Goal: Transaction & Acquisition: Purchase product/service

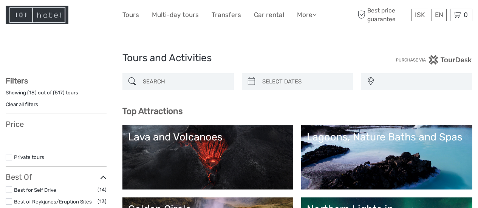
select select
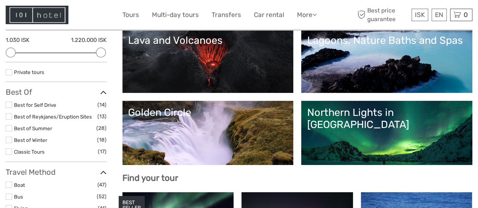
scroll to position [97, 0]
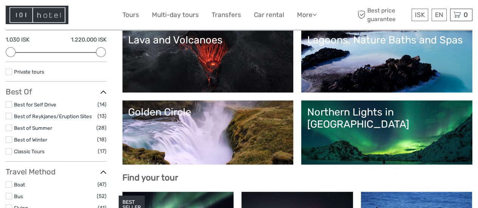
click at [402, 132] on link "Northern Lights in Iceland" at bounding box center [387, 132] width 160 height 53
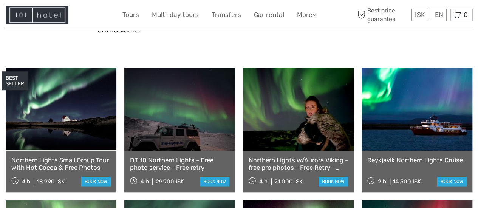
scroll to position [244, 0]
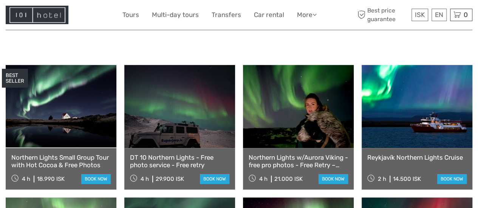
click at [71, 154] on link "Northern Lights Small Group Tour with Hot Cocoa & Free Photos" at bounding box center [60, 161] width 99 height 15
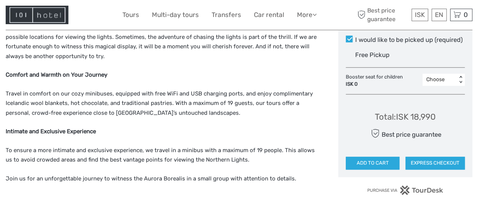
scroll to position [442, 0]
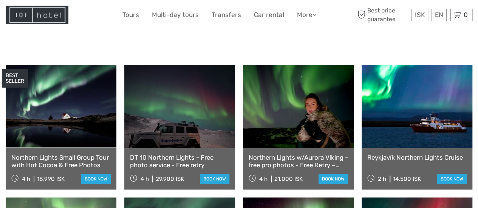
click at [174, 154] on link "DT 10 Northern Lights - Free photo service - Free retry" at bounding box center [179, 161] width 99 height 15
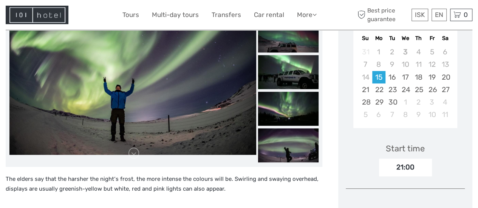
scroll to position [158, 0]
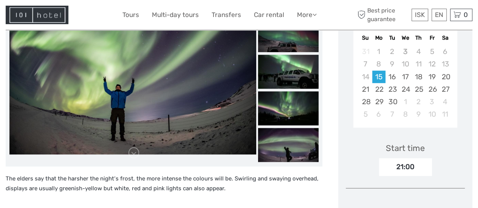
click at [282, 77] on img at bounding box center [288, 72] width 60 height 34
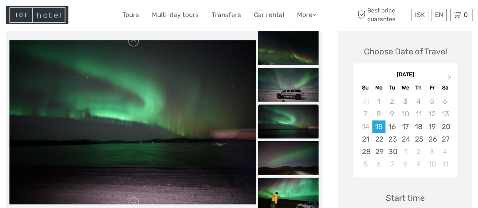
scroll to position [103, 0]
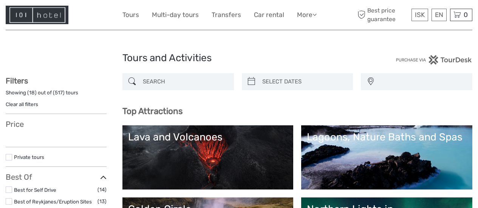
select select
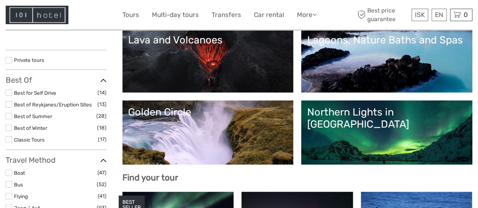
select select
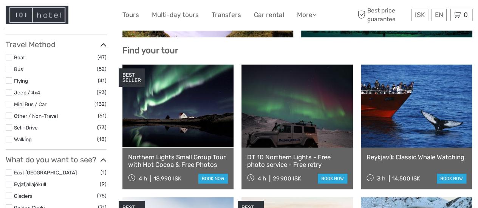
scroll to position [224, 0]
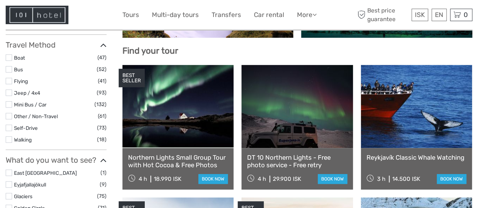
click at [411, 120] on link at bounding box center [416, 106] width 111 height 83
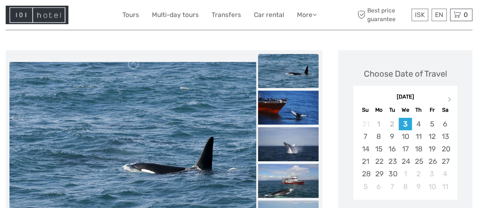
scroll to position [79, 0]
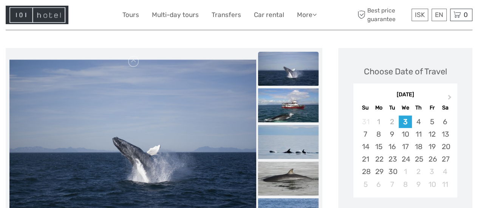
click at [288, 103] on img at bounding box center [288, 105] width 60 height 34
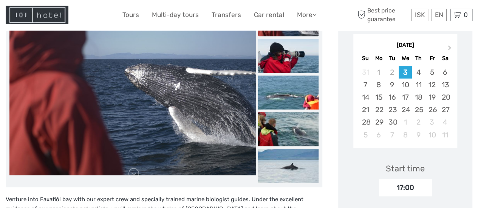
scroll to position [126, 0]
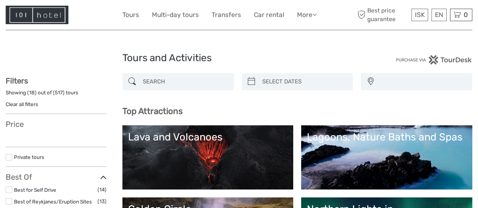
select select
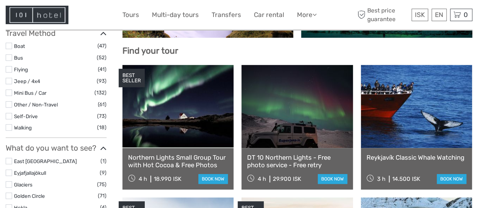
select select
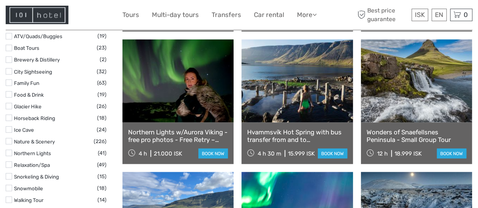
scroll to position [647, 0]
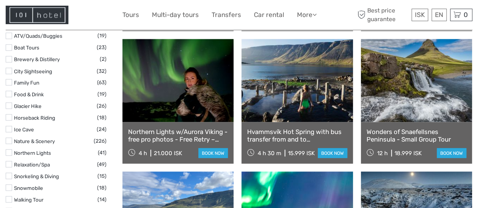
click at [194, 89] on link at bounding box center [177, 80] width 111 height 83
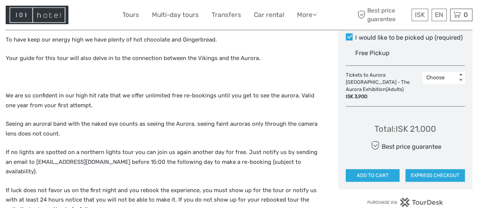
scroll to position [413, 0]
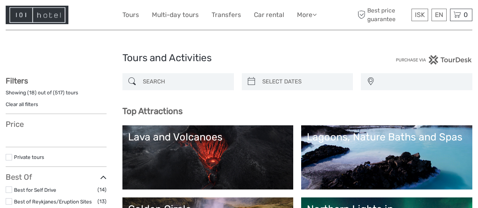
select select
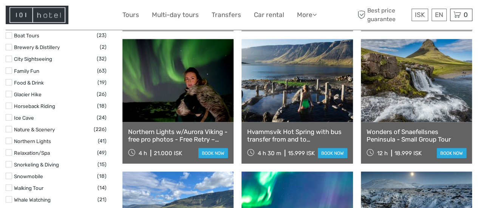
select select
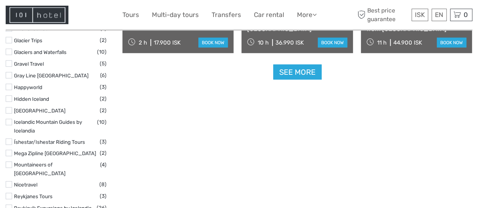
scroll to position [1034, 0]
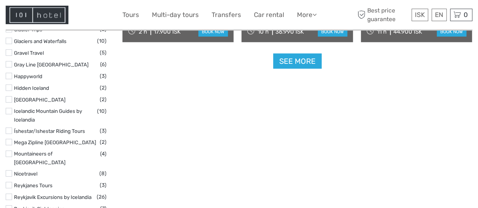
click at [306, 62] on link "See more" at bounding box center [297, 61] width 48 height 15
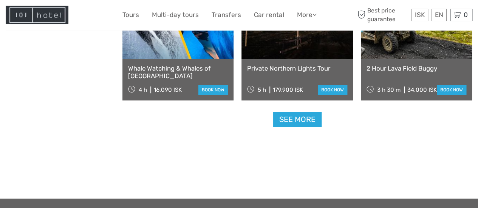
scroll to position [1591, 0]
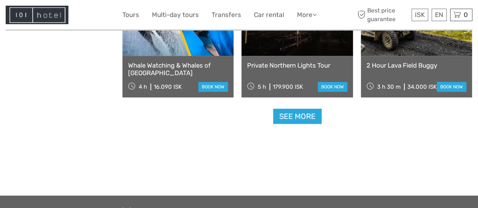
click at [294, 117] on link "See more" at bounding box center [297, 116] width 48 height 15
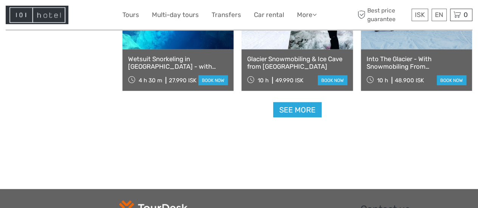
scroll to position [2418, 0]
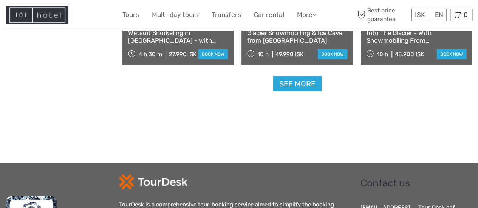
click at [296, 88] on link "See more" at bounding box center [297, 83] width 48 height 15
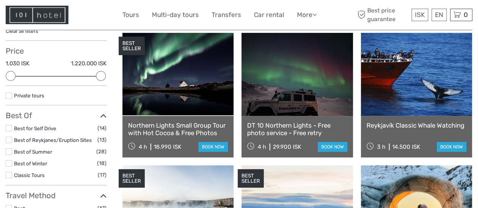
scroll to position [87, 0]
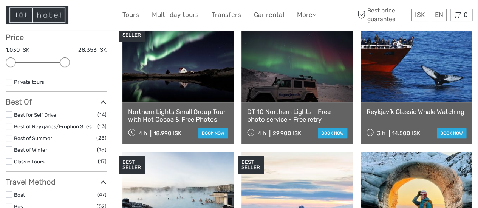
drag, startPoint x: 97, startPoint y: 63, endPoint x: 65, endPoint y: 63, distance: 32.1
click at [65, 65] on div at bounding box center [65, 62] width 10 height 10
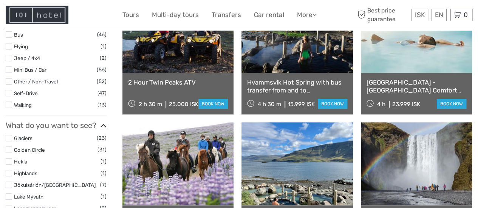
scroll to position [290, 0]
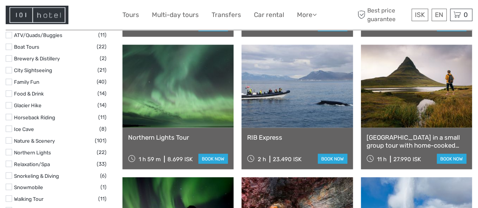
click at [11, 149] on label at bounding box center [9, 152] width 6 height 6
click at [0, 0] on input "checkbox" at bounding box center [0, 0] width 0 height 0
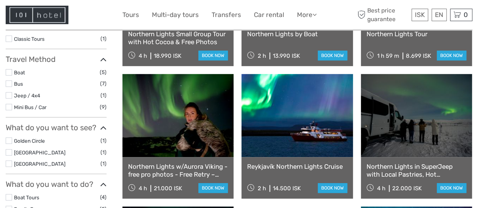
scroll to position [225, 0]
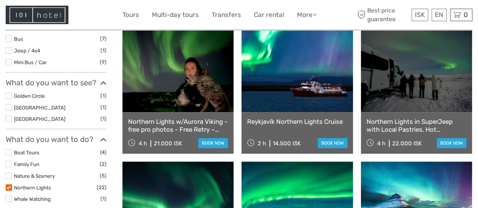
click at [415, 89] on link at bounding box center [416, 70] width 111 height 83
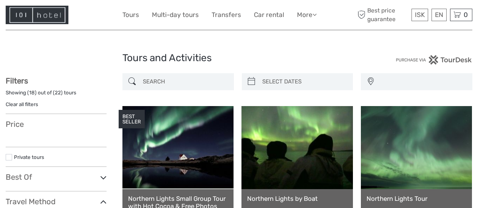
select select
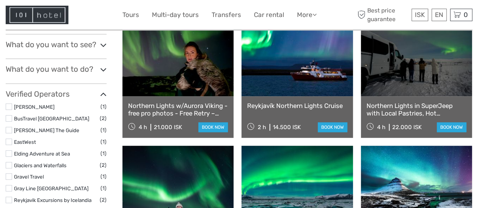
select select
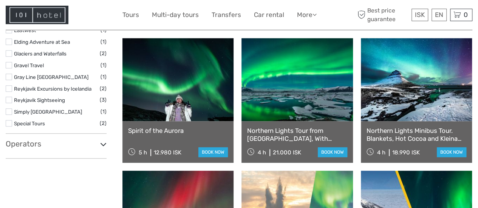
scroll to position [374, 0]
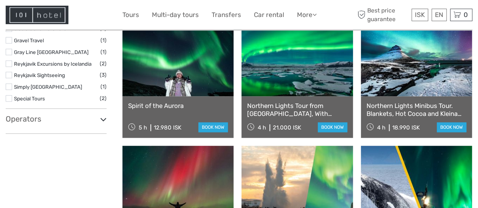
click at [300, 74] on link at bounding box center [296, 54] width 111 height 83
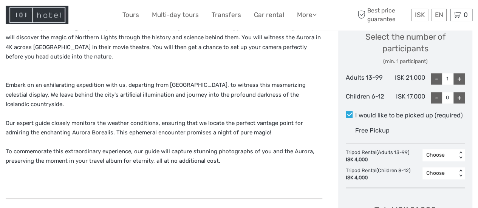
scroll to position [361, 0]
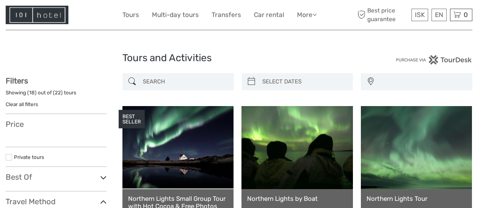
select select
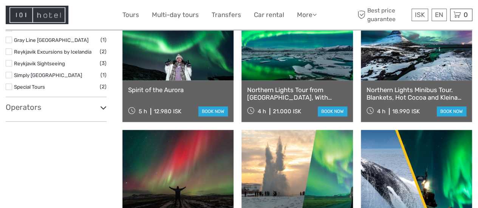
select select
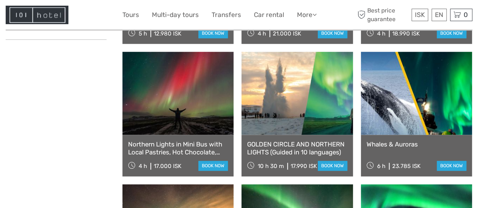
scroll to position [472, 0]
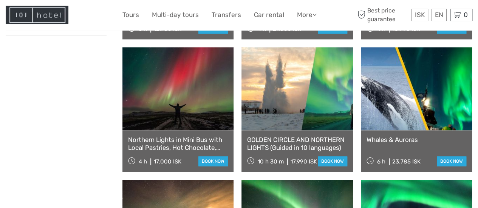
click at [299, 100] on link at bounding box center [296, 88] width 111 height 83
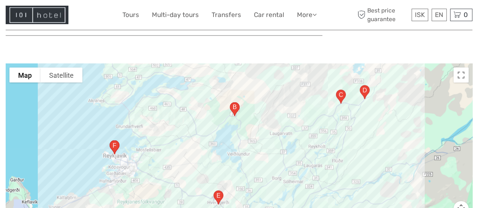
scroll to position [857, 0]
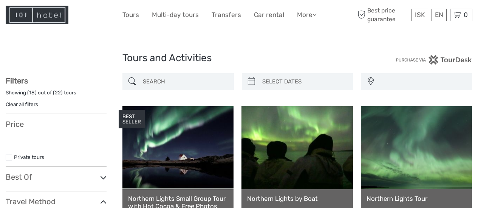
select select
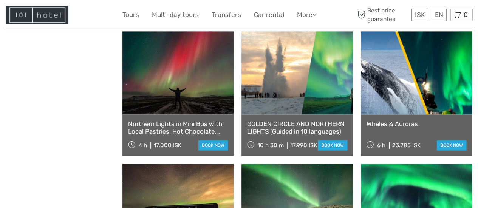
select select
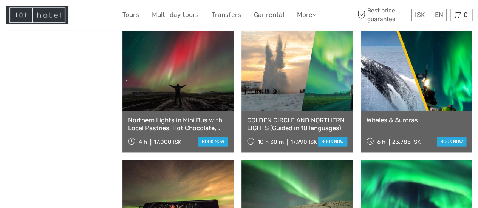
scroll to position [487, 0]
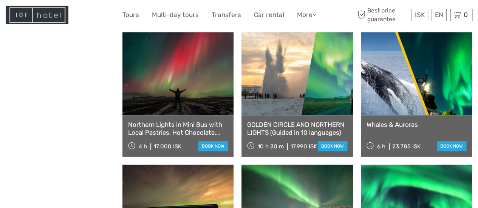
click at [409, 80] on link at bounding box center [416, 73] width 111 height 83
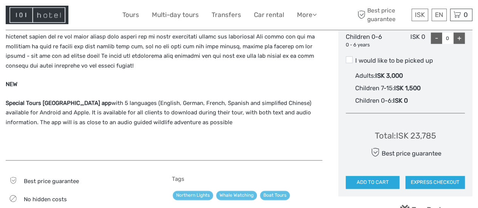
scroll to position [417, 0]
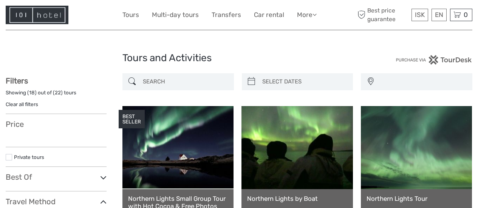
select select
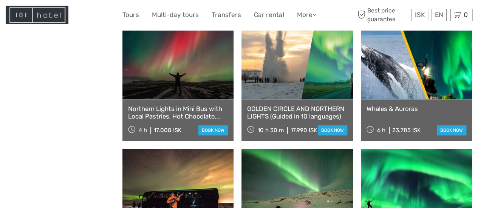
select select
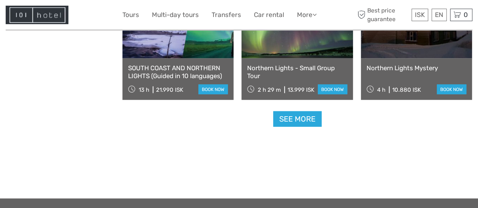
scroll to position [811, 0]
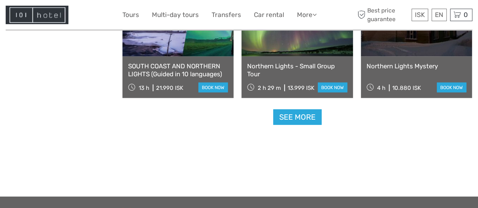
click at [295, 117] on link "See more" at bounding box center [297, 116] width 48 height 15
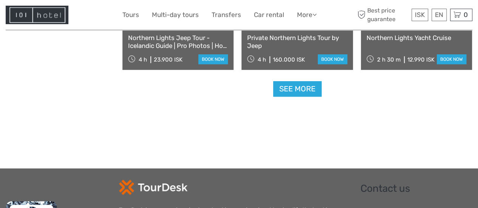
scroll to position [1635, 0]
click at [306, 85] on link "See more" at bounding box center [297, 88] width 48 height 15
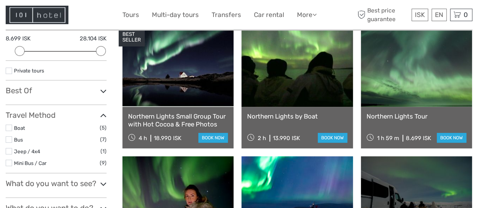
scroll to position [102, 0]
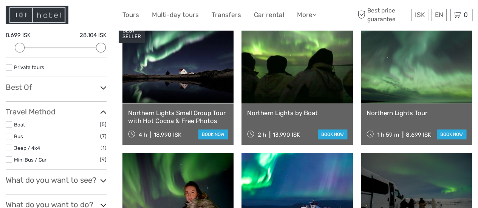
click at [212, 133] on link "book now" at bounding box center [212, 134] width 29 height 10
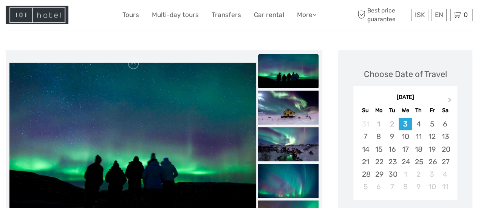
scroll to position [86, 0]
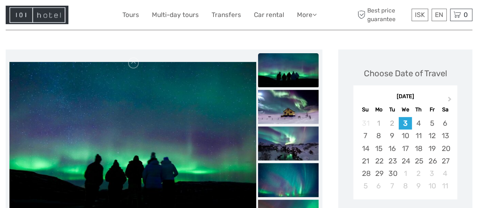
click at [366, 148] on div "14" at bounding box center [364, 148] width 13 height 12
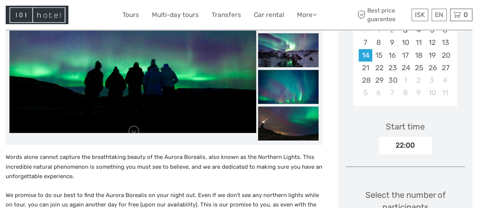
scroll to position [193, 0]
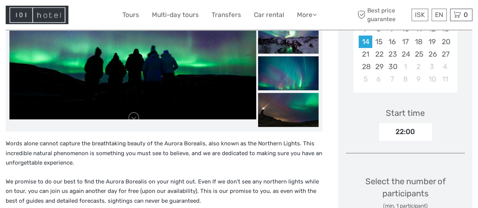
click at [405, 55] on div "24" at bounding box center [404, 54] width 13 height 12
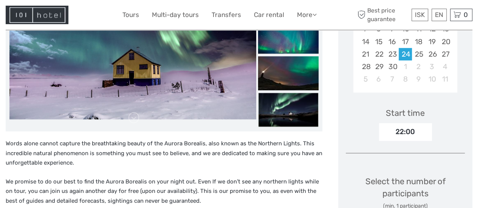
click at [362, 43] on div "14" at bounding box center [364, 41] width 13 height 12
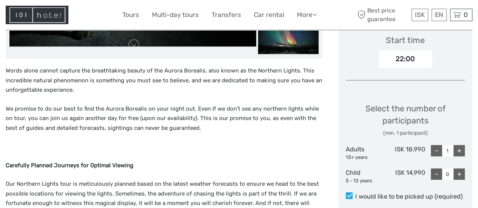
scroll to position [267, 0]
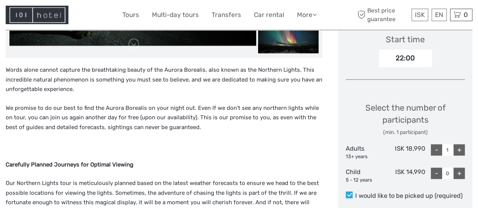
click at [461, 150] on div "+" at bounding box center [458, 149] width 11 height 11
type input "2"
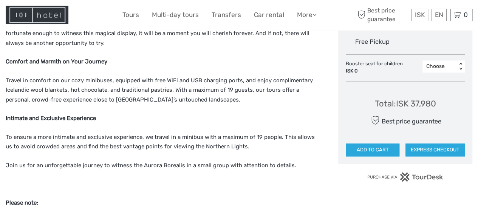
scroll to position [439, 0]
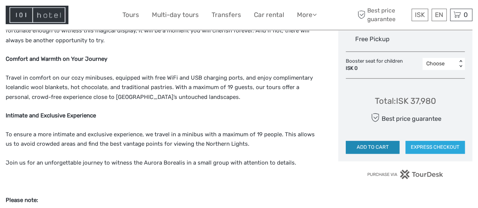
click at [373, 147] on button "ADD TO CART" at bounding box center [372, 147] width 54 height 13
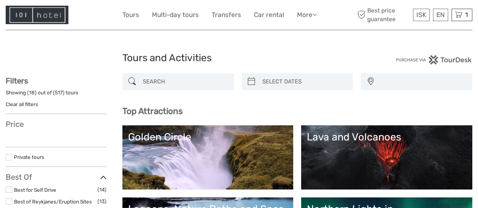
select select
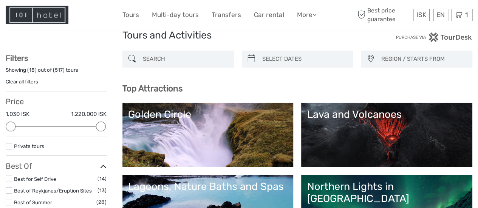
scroll to position [5, 0]
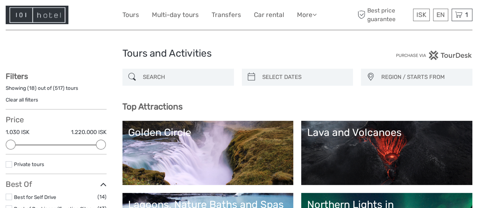
click at [245, 148] on link "Golden Circle" at bounding box center [208, 152] width 160 height 53
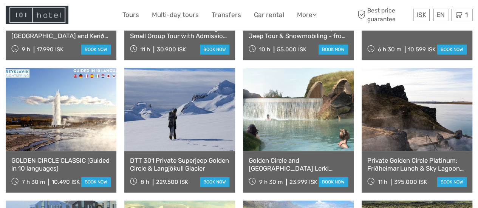
scroll to position [499, 0]
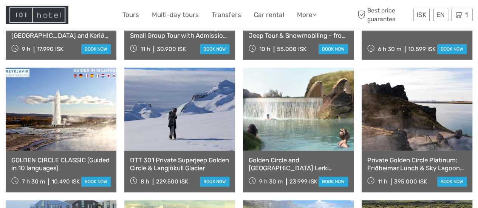
click at [300, 120] on link at bounding box center [298, 109] width 111 height 83
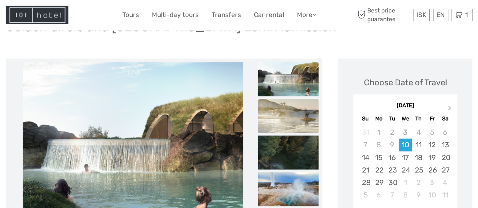
click at [299, 109] on img at bounding box center [288, 116] width 60 height 34
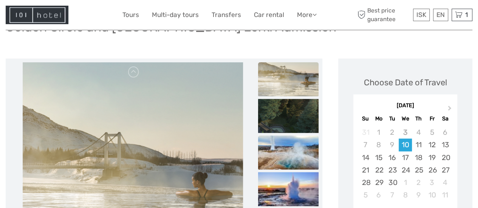
click at [289, 149] on img at bounding box center [288, 153] width 60 height 34
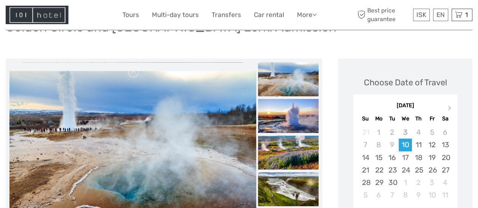
click at [287, 175] on img at bounding box center [288, 189] width 60 height 34
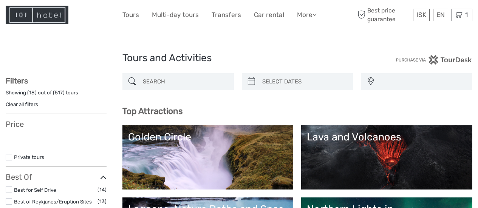
select select
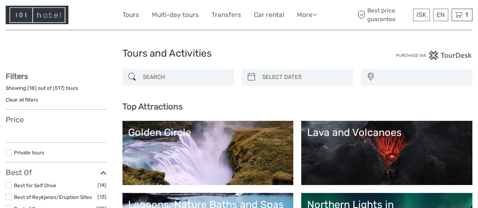
select select
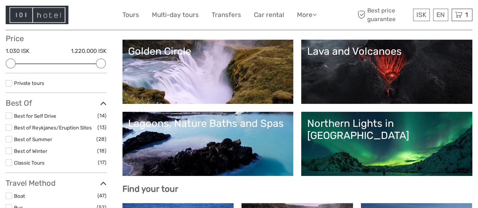
scroll to position [82, 0]
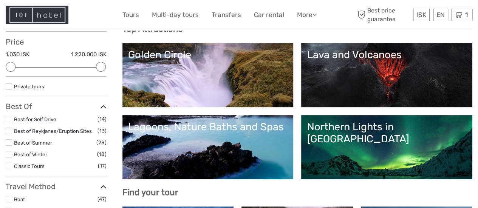
click at [11, 165] on label at bounding box center [9, 166] width 6 height 6
click at [0, 0] on input "checkbox" at bounding box center [0, 0] width 0 height 0
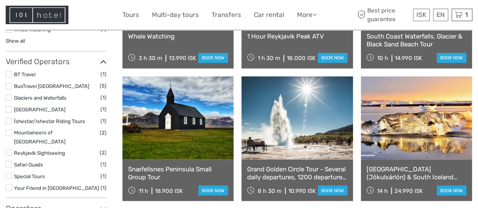
scroll to position [573, 0]
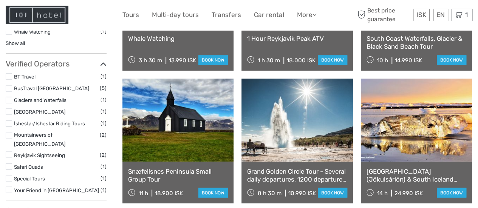
click at [277, 129] on link at bounding box center [296, 120] width 111 height 83
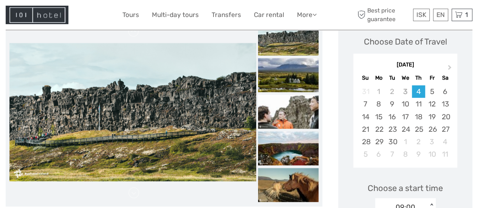
scroll to position [109, 0]
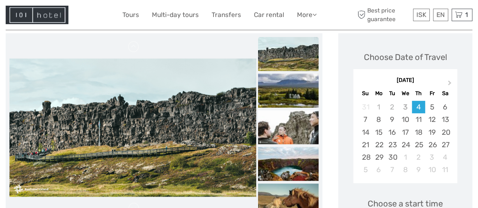
click at [282, 101] on img at bounding box center [288, 91] width 60 height 34
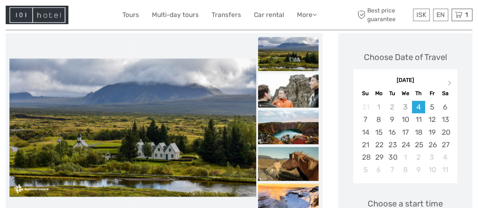
click at [297, 102] on img at bounding box center [288, 91] width 60 height 34
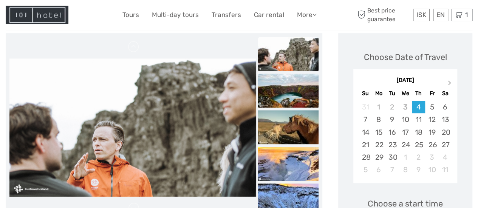
click at [297, 96] on img at bounding box center [288, 91] width 60 height 34
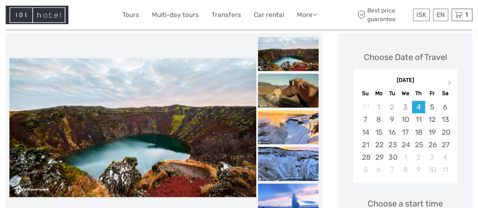
click at [294, 93] on img at bounding box center [288, 91] width 60 height 34
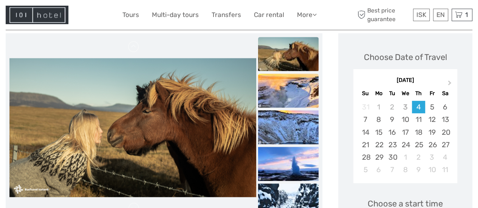
click at [294, 92] on img at bounding box center [288, 91] width 60 height 34
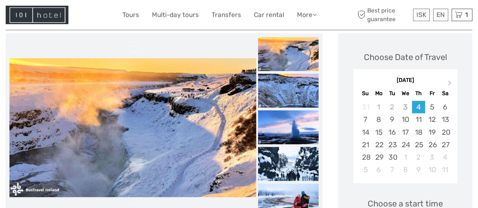
click at [294, 92] on img at bounding box center [288, 91] width 60 height 34
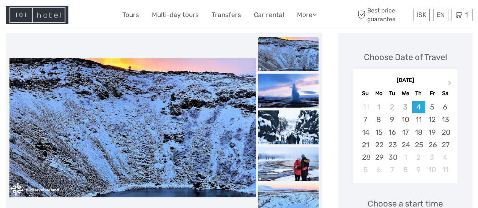
click at [294, 92] on img at bounding box center [288, 91] width 60 height 34
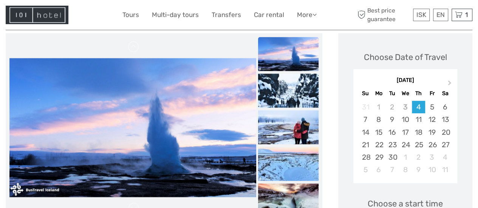
click at [294, 92] on img at bounding box center [288, 91] width 60 height 34
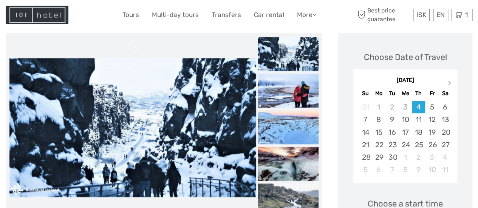
click at [294, 92] on img at bounding box center [288, 91] width 60 height 34
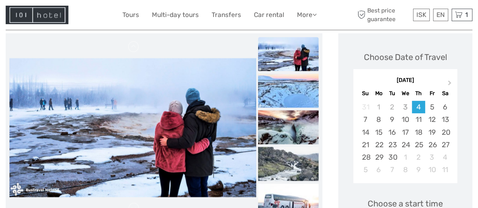
click at [294, 92] on img at bounding box center [288, 91] width 60 height 34
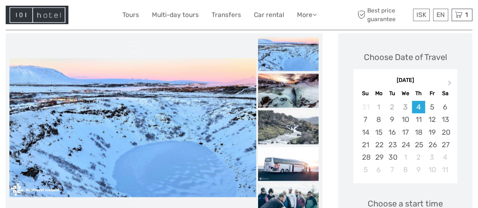
click at [294, 92] on img at bounding box center [288, 91] width 60 height 34
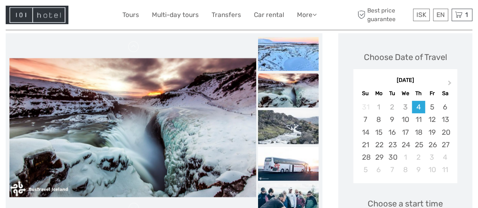
click at [294, 92] on img at bounding box center [288, 91] width 60 height 34
click at [288, 162] on img at bounding box center [288, 164] width 60 height 34
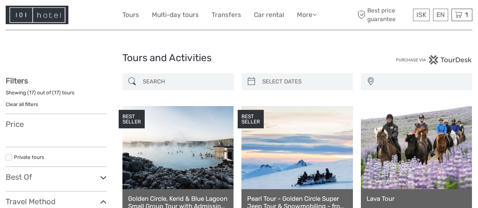
select select
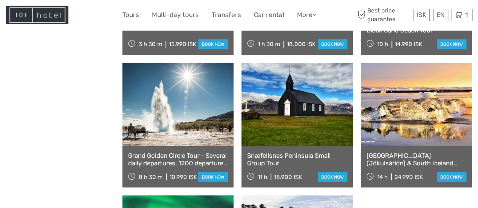
select select
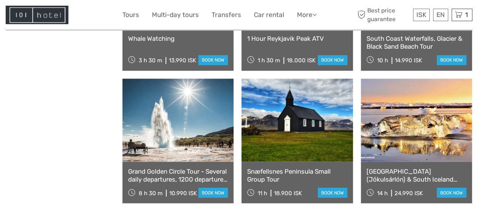
scroll to position [0, 0]
click at [441, 131] on link at bounding box center [416, 120] width 111 height 83
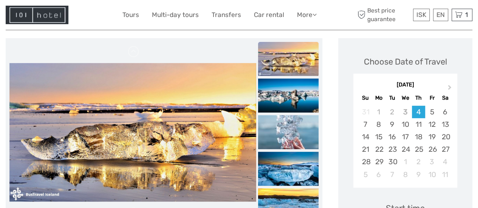
scroll to position [89, 0]
click at [292, 107] on img at bounding box center [288, 96] width 60 height 34
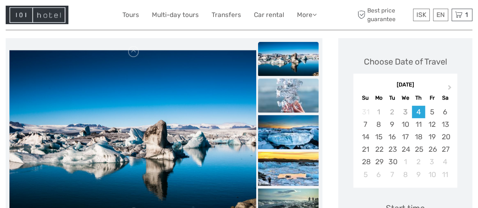
click at [287, 101] on img at bounding box center [288, 96] width 60 height 34
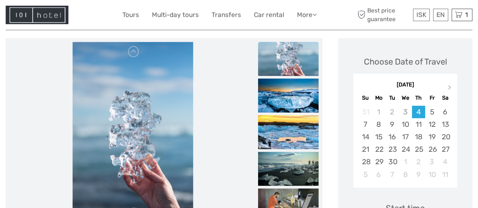
click at [287, 101] on img at bounding box center [288, 96] width 60 height 34
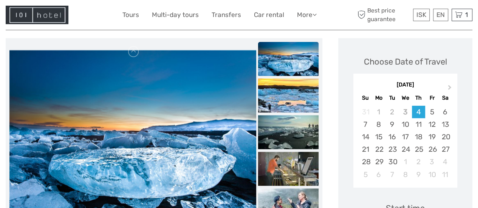
click at [287, 101] on img at bounding box center [288, 96] width 60 height 34
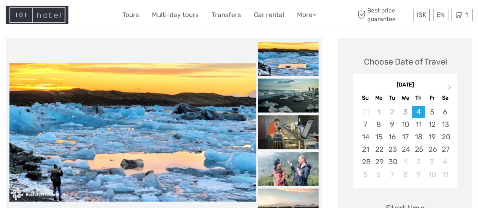
click at [287, 101] on img at bounding box center [288, 96] width 60 height 34
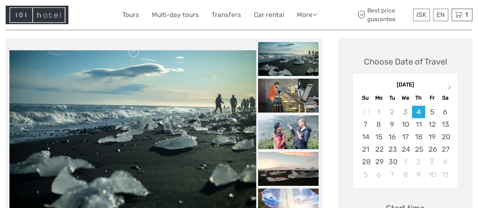
click at [287, 101] on img at bounding box center [288, 96] width 60 height 34
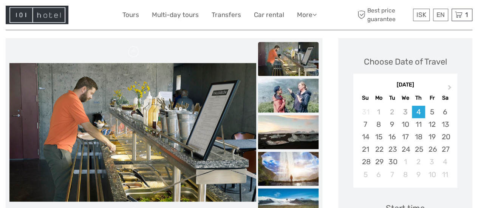
click at [287, 101] on img at bounding box center [288, 96] width 60 height 34
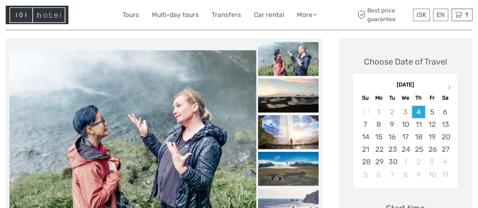
click at [287, 101] on img at bounding box center [288, 96] width 60 height 34
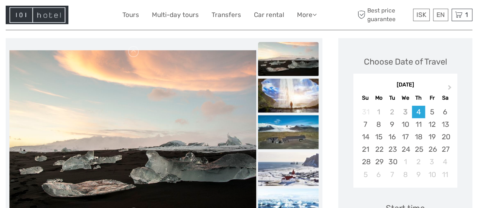
click at [287, 101] on img at bounding box center [288, 96] width 60 height 34
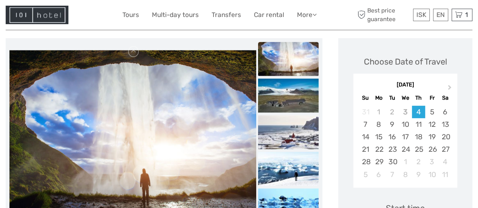
click at [287, 101] on img at bounding box center [288, 96] width 60 height 34
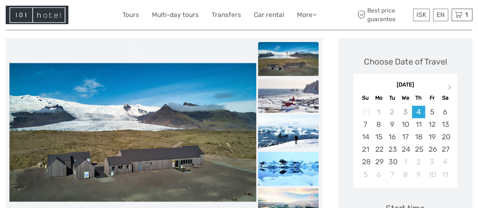
click at [287, 101] on img at bounding box center [288, 96] width 60 height 34
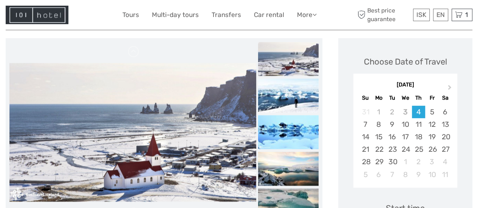
click at [287, 101] on img at bounding box center [288, 96] width 60 height 34
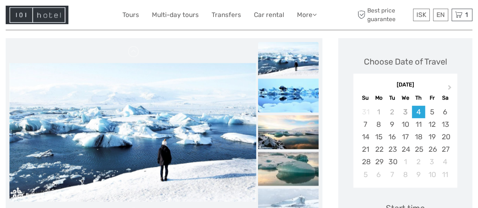
click at [287, 101] on img at bounding box center [288, 96] width 60 height 34
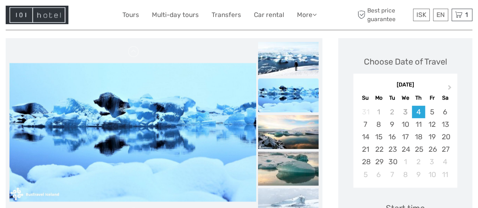
click at [287, 101] on img at bounding box center [288, 95] width 60 height 34
click at [279, 139] on img at bounding box center [288, 132] width 60 height 34
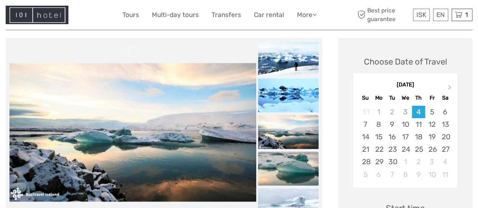
click at [282, 162] on img at bounding box center [288, 168] width 60 height 34
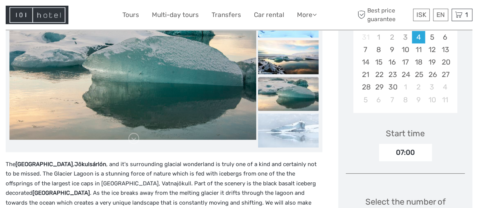
scroll to position [165, 0]
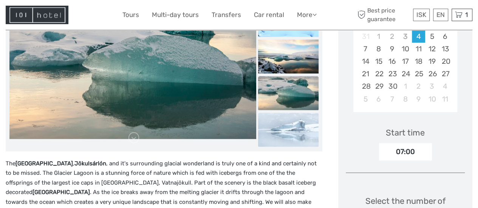
click at [293, 132] on img at bounding box center [288, 130] width 60 height 34
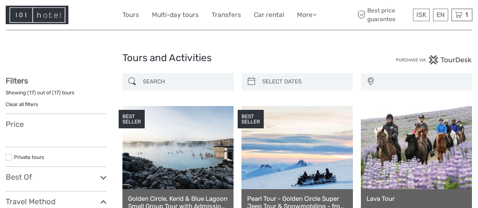
select select
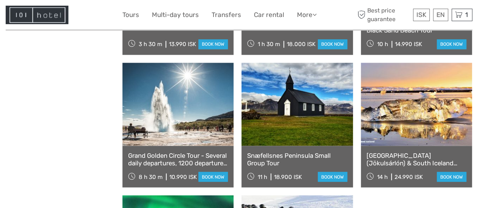
select select
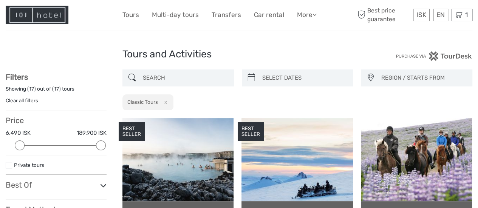
scroll to position [0, 0]
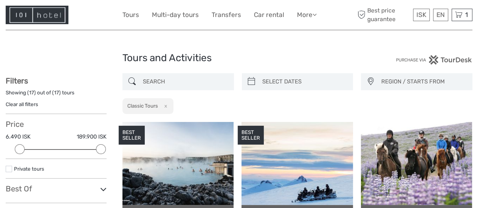
click at [167, 105] on button "x" at bounding box center [164, 106] width 10 height 8
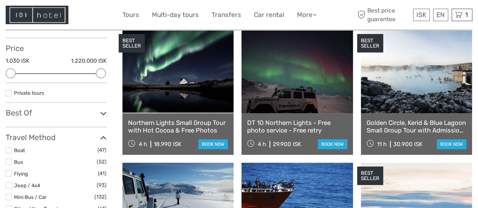
scroll to position [77, 0]
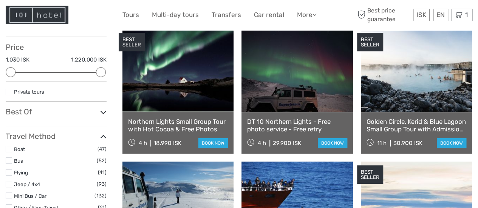
click at [102, 111] on icon at bounding box center [103, 112] width 6 height 10
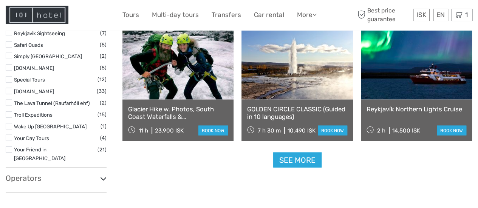
scroll to position [752, 0]
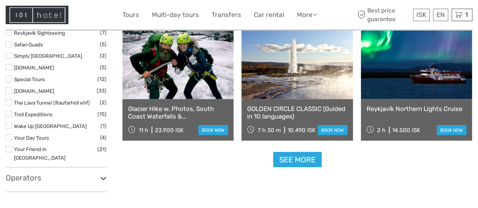
click at [69, 173] on h3 "Operators" at bounding box center [56, 177] width 101 height 9
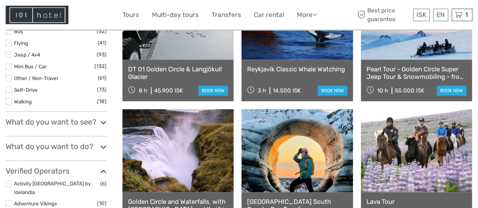
scroll to position [262, 0]
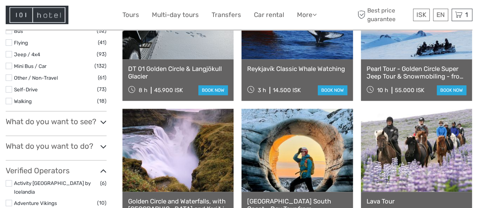
click at [80, 124] on h3 "What do you want to see?" at bounding box center [56, 121] width 101 height 9
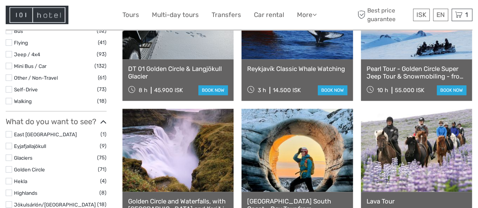
click at [9, 89] on label at bounding box center [9, 89] width 6 height 6
click at [0, 0] on input "checkbox" at bounding box center [0, 0] width 0 height 0
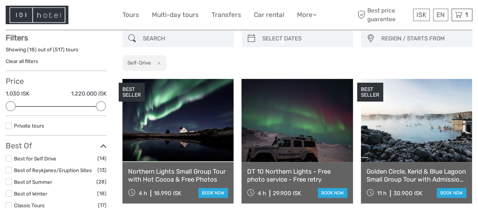
scroll to position [43, 0]
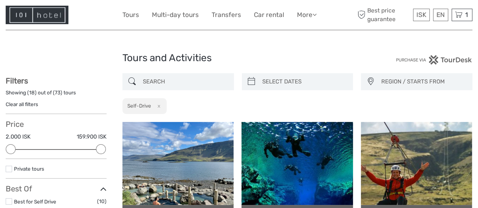
type input "03/09/2025"
click at [283, 82] on input "search" at bounding box center [304, 81] width 90 height 13
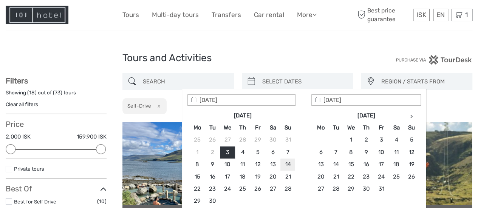
type input "14/09/2025"
type input "18/09/2025"
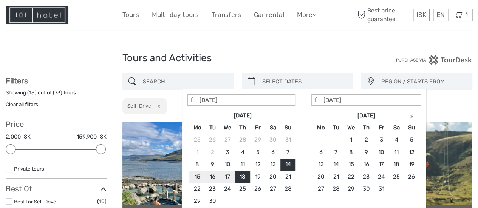
type input "14/09/2025"
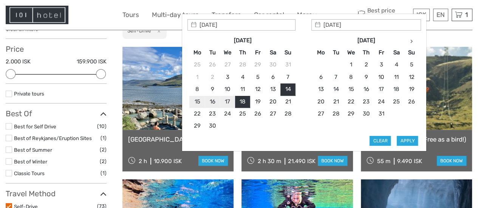
scroll to position [94, 0]
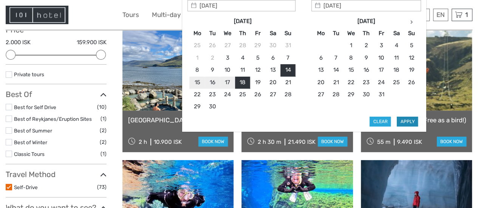
click at [407, 118] on button "Apply" at bounding box center [406, 122] width 21 height 10
type input "14/09/2025 - 18/09/2025"
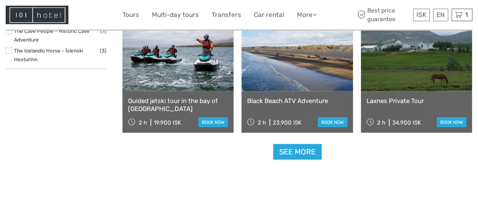
scroll to position [796, 0]
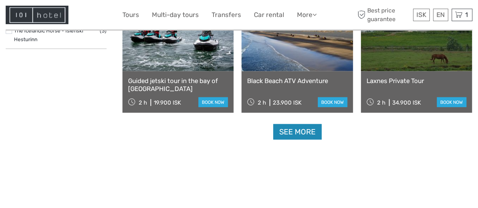
click at [302, 131] on link "See more" at bounding box center [297, 131] width 48 height 15
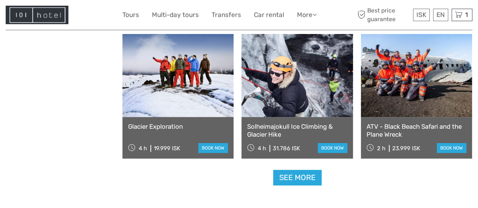
scroll to position [1558, 0]
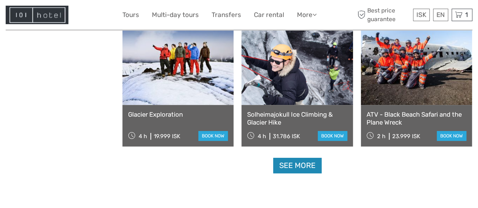
click at [303, 164] on link "See more" at bounding box center [297, 165] width 48 height 15
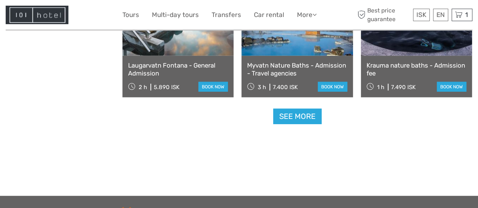
scroll to position [2412, 0]
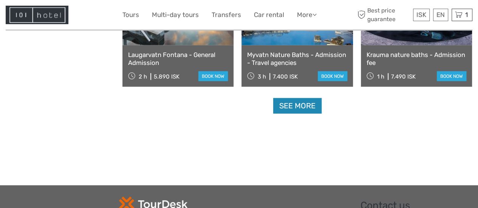
click at [297, 105] on link "See more" at bounding box center [297, 105] width 48 height 15
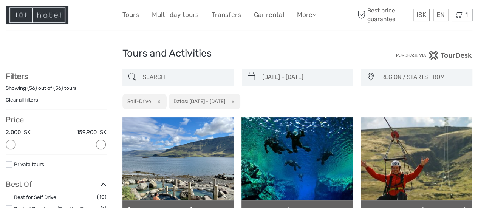
scroll to position [0, 0]
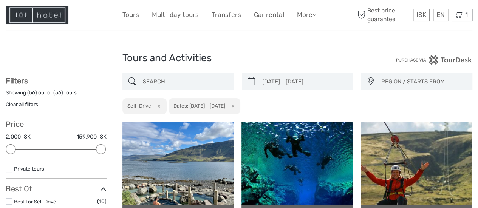
click at [159, 106] on button "x" at bounding box center [157, 106] width 10 height 8
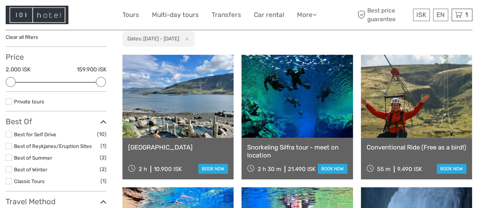
scroll to position [86, 0]
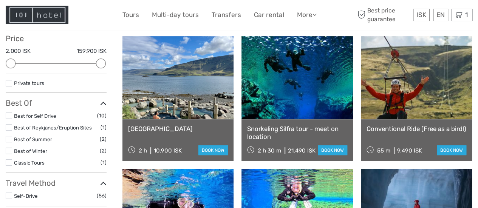
click at [73, 128] on link "Best of Reykjanes/Eruption Sites" at bounding box center [53, 128] width 78 height 6
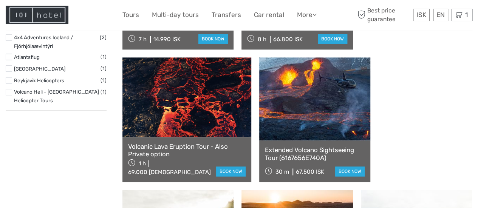
scroll to position [462, 0]
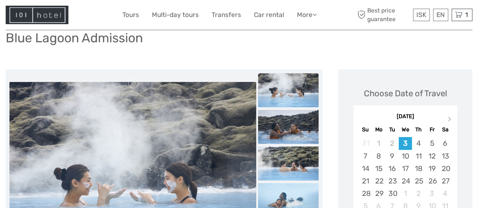
scroll to position [54, 0]
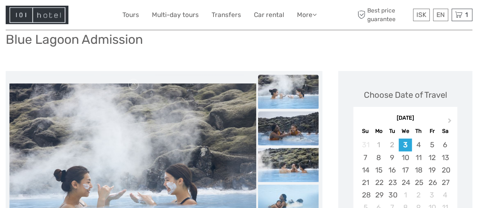
click at [295, 132] on img at bounding box center [288, 128] width 60 height 34
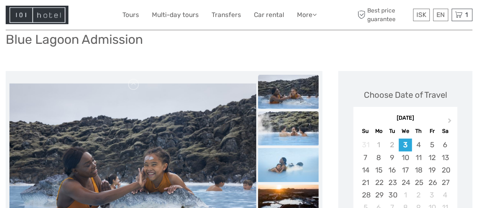
click at [295, 131] on img at bounding box center [288, 128] width 60 height 34
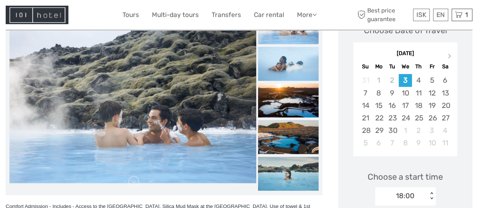
scroll to position [119, 0]
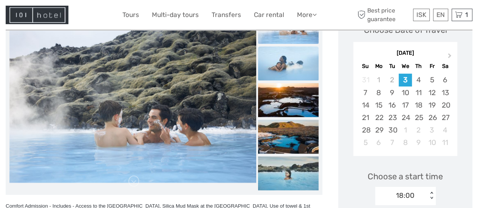
click at [291, 68] on img at bounding box center [288, 63] width 60 height 34
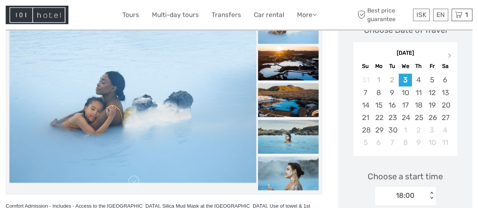
click at [293, 69] on img at bounding box center [288, 63] width 60 height 34
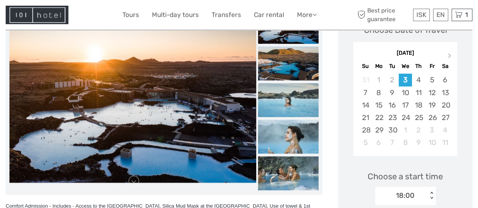
click at [295, 96] on img at bounding box center [288, 100] width 60 height 34
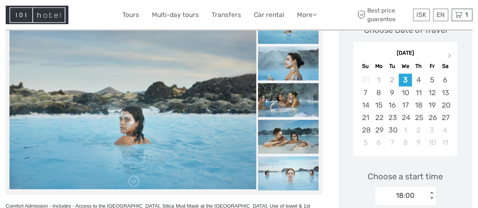
click at [295, 96] on img at bounding box center [288, 100] width 60 height 34
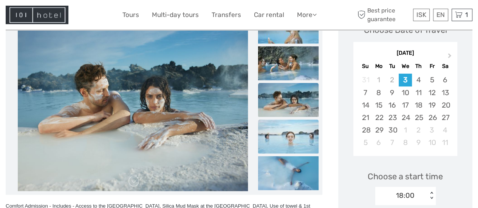
click at [294, 136] on img at bounding box center [288, 137] width 60 height 34
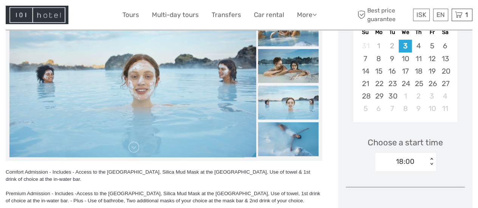
scroll to position [161, 0]
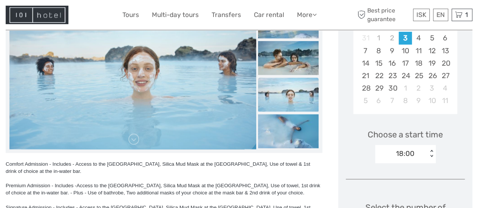
click at [294, 136] on img at bounding box center [288, 131] width 60 height 34
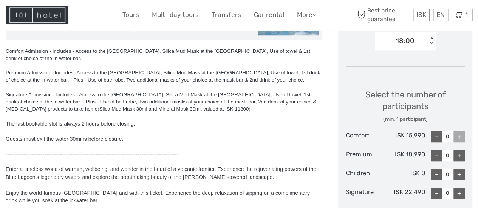
scroll to position [276, 0]
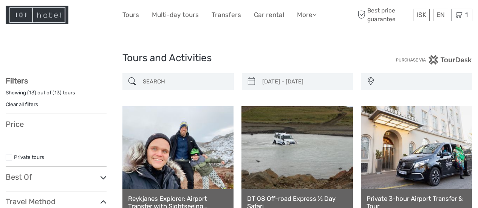
select select
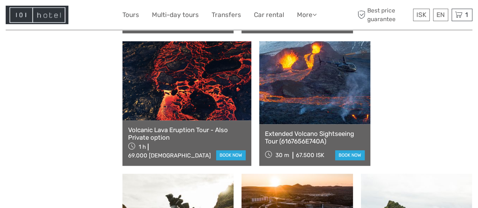
type input "[DATE] - [DATE]"
select select
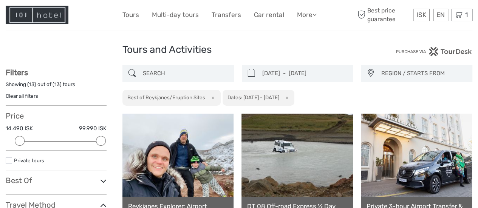
scroll to position [3, 0]
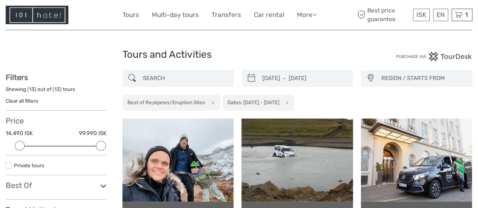
click at [214, 103] on button "x" at bounding box center [211, 103] width 10 height 8
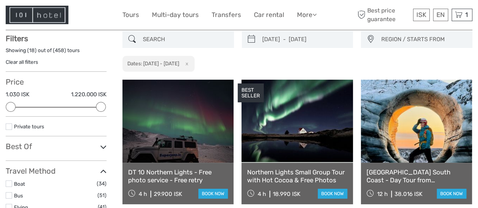
scroll to position [43, 0]
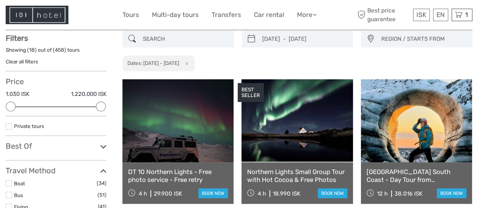
click at [104, 145] on icon at bounding box center [103, 147] width 6 height 10
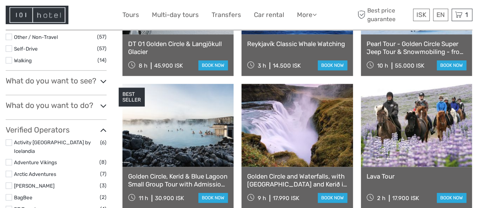
scroll to position [306, 0]
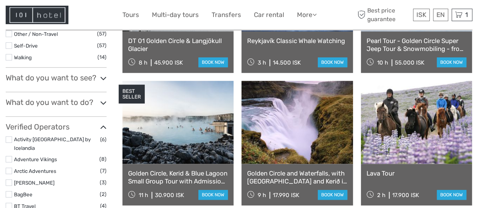
click at [103, 77] on icon at bounding box center [103, 78] width 6 height 10
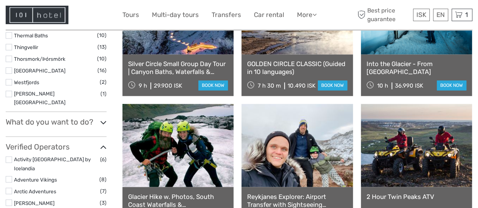
scroll to position [552, 0]
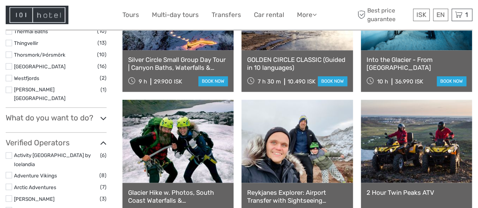
click at [85, 113] on h3 "What do you want to do?" at bounding box center [56, 117] width 101 height 9
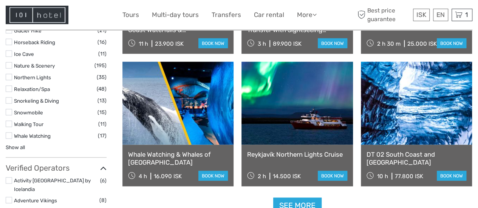
scroll to position [724, 0]
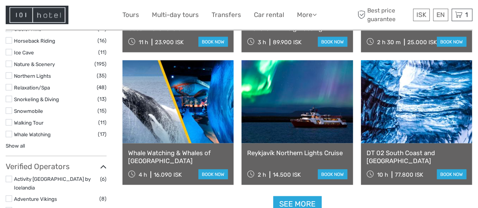
click at [39, 131] on link "Whale Watching" at bounding box center [32, 134] width 37 height 6
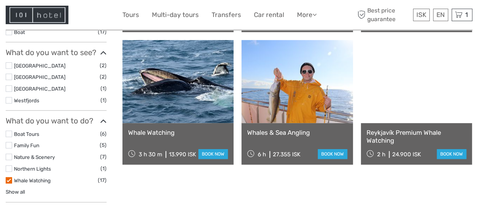
scroll to position [214, 0]
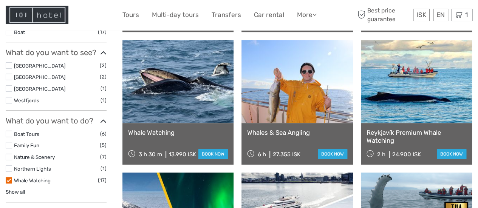
click at [166, 90] on link at bounding box center [177, 81] width 111 height 83
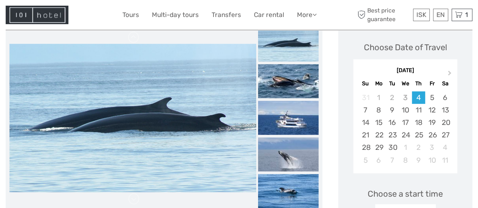
scroll to position [104, 0]
click at [293, 75] on img at bounding box center [288, 81] width 60 height 34
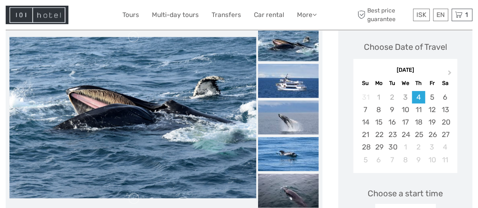
click at [293, 75] on img at bounding box center [288, 81] width 60 height 34
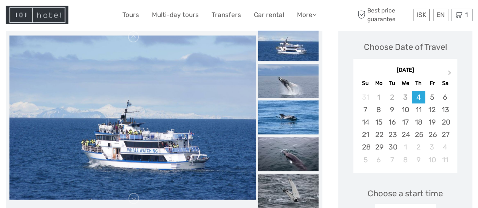
click at [293, 75] on img at bounding box center [288, 81] width 60 height 34
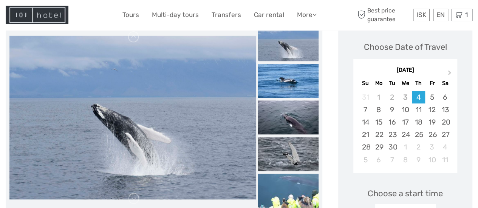
click at [293, 75] on img at bounding box center [288, 81] width 60 height 34
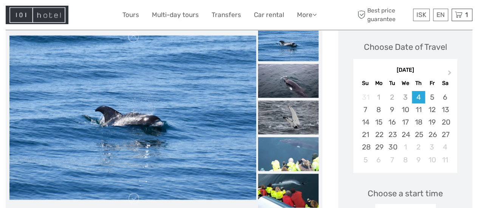
click at [293, 75] on img at bounding box center [288, 81] width 60 height 34
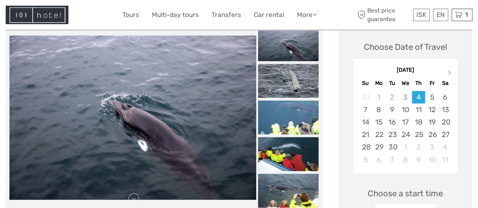
click at [293, 75] on img at bounding box center [288, 81] width 60 height 34
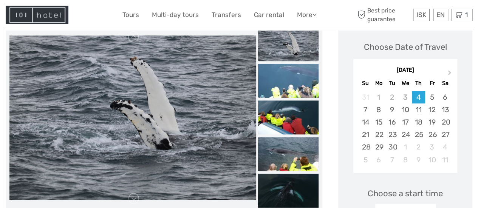
click at [293, 75] on img at bounding box center [288, 81] width 60 height 34
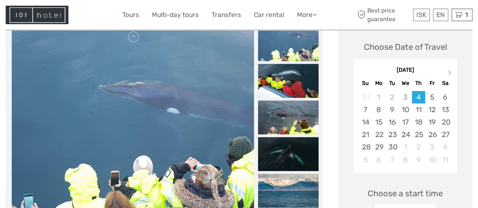
click at [293, 75] on img at bounding box center [288, 81] width 60 height 34
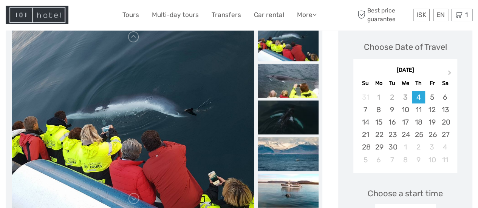
click at [293, 75] on img at bounding box center [288, 81] width 60 height 34
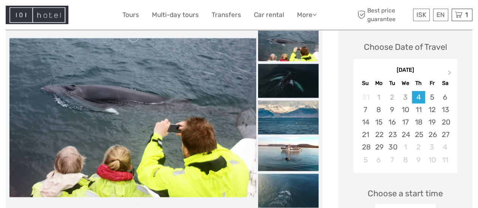
click at [293, 75] on img at bounding box center [288, 81] width 60 height 34
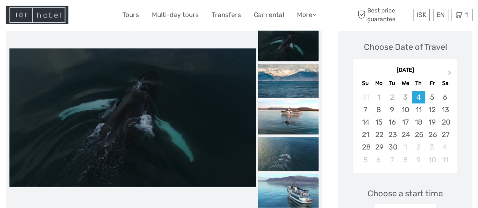
click at [293, 75] on img at bounding box center [288, 81] width 60 height 34
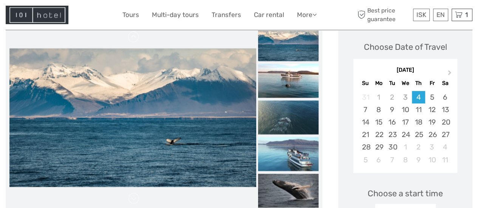
click at [293, 75] on img at bounding box center [288, 81] width 60 height 34
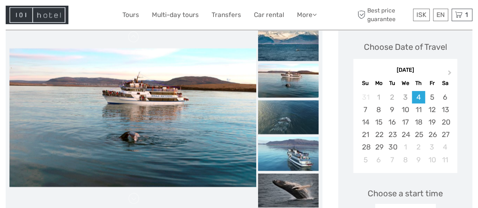
click at [293, 75] on img at bounding box center [288, 80] width 60 height 34
click at [283, 112] on img at bounding box center [288, 117] width 60 height 34
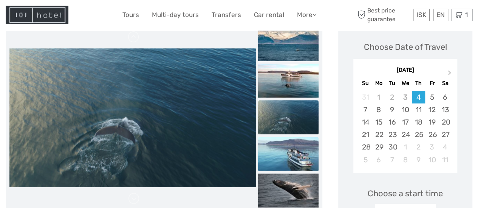
click at [301, 152] on img at bounding box center [288, 154] width 60 height 34
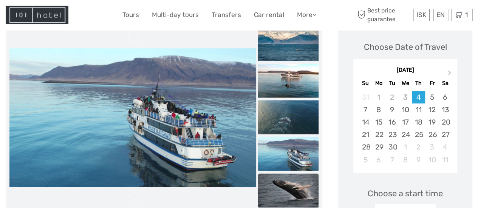
click at [294, 200] on img at bounding box center [288, 190] width 60 height 34
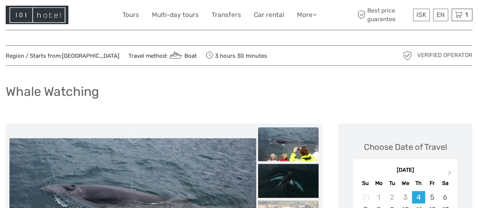
scroll to position [0, 0]
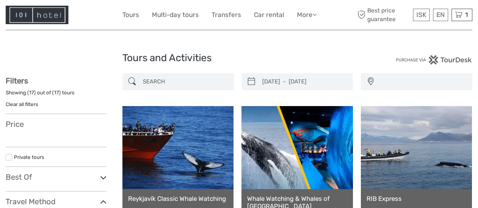
select select
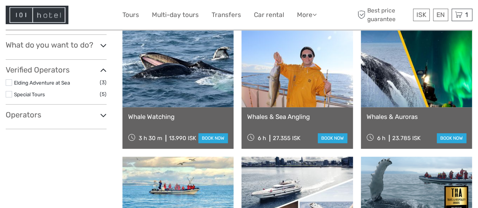
type input "[DATE] - [DATE]"
select select
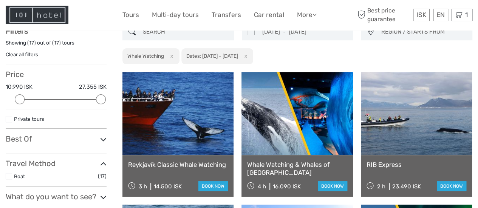
scroll to position [47, 0]
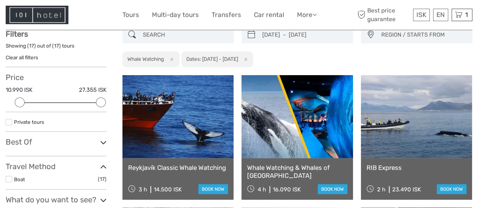
click at [184, 119] on link at bounding box center [177, 116] width 111 height 83
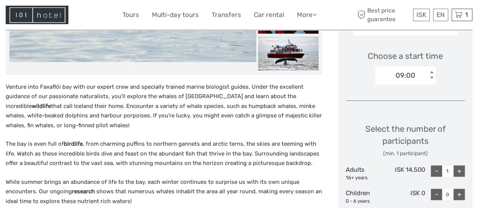
scroll to position [279, 0]
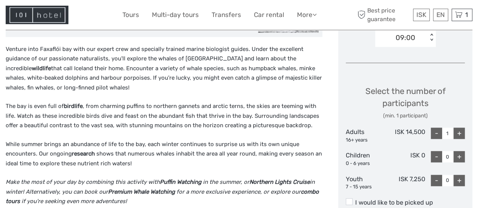
click at [459, 133] on div "+" at bounding box center [458, 133] width 11 height 11
type input "2"
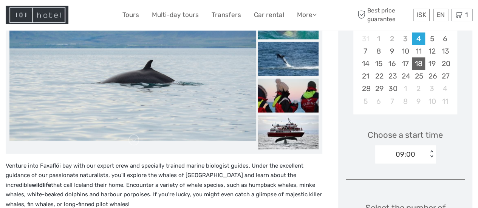
scroll to position [156, 0]
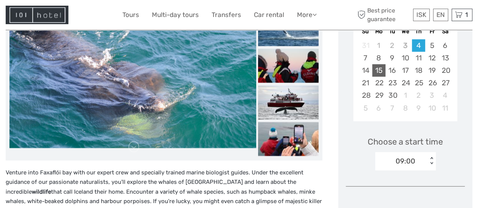
click at [380, 70] on div "15" at bounding box center [378, 70] width 13 height 12
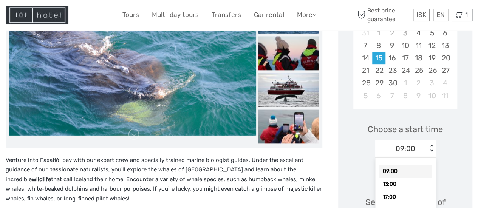
click at [430, 158] on div "option 09:00 selected, 1 of 3. 3 results available. Use Up and Down to choose o…" at bounding box center [405, 149] width 60 height 18
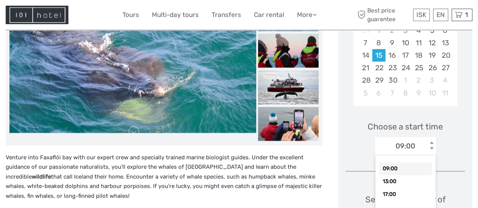
scroll to position [173, 0]
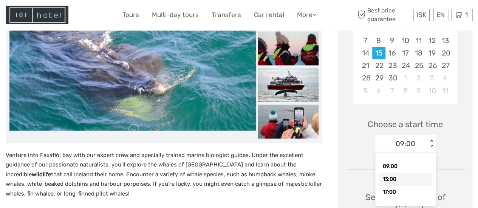
click at [398, 180] on div "13:00" at bounding box center [405, 179] width 53 height 13
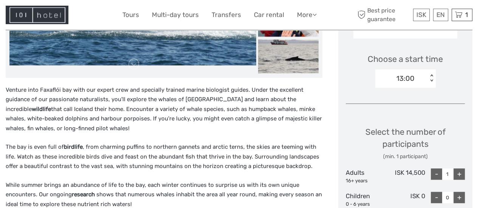
scroll to position [252, 0]
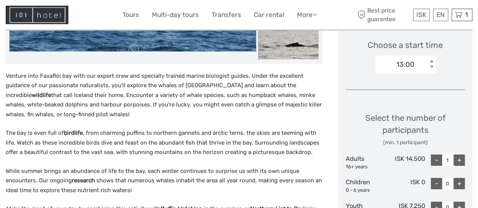
click at [458, 160] on div "+" at bounding box center [458, 159] width 11 height 11
type input "2"
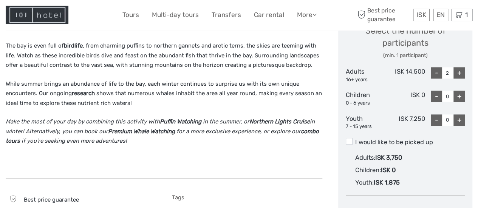
scroll to position [345, 0]
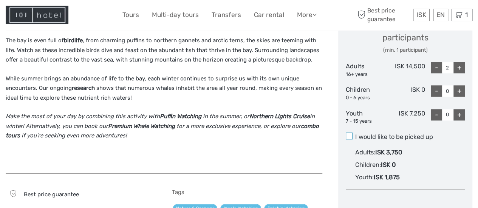
click at [350, 137] on span at bounding box center [348, 136] width 7 height 7
click at [355, 134] on input "I would like to be picked up" at bounding box center [355, 134] width 0 height 0
click at [350, 135] on span at bounding box center [348, 136] width 7 height 7
click at [355, 134] on input "I would like to be picked up" at bounding box center [355, 134] width 0 height 0
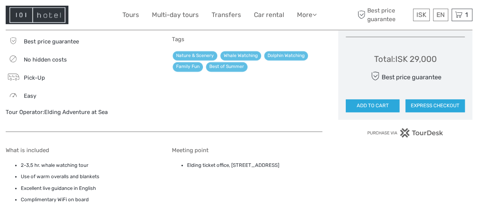
scroll to position [516, 0]
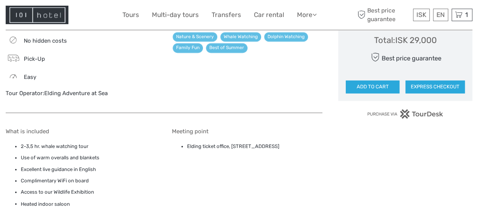
drag, startPoint x: 186, startPoint y: 146, endPoint x: 297, endPoint y: 145, distance: 111.8
click at [297, 145] on ul "Elding ticket office, Ægisgarður 5c, Reykjavík, 101" at bounding box center [247, 146] width 150 height 8
copy li "Elding ticket office, Ægisgarður 5c, Reykjavík, 101"
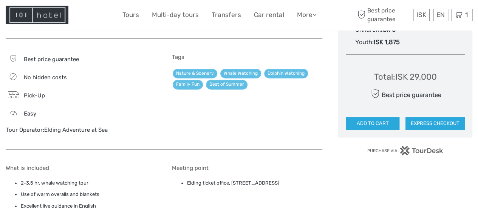
scroll to position [481, 0]
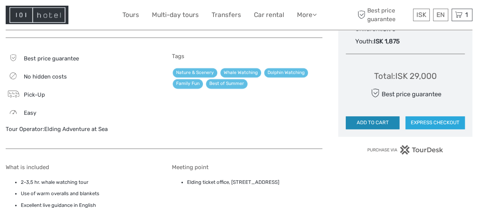
click at [370, 121] on button "ADD TO CART" at bounding box center [372, 122] width 54 height 13
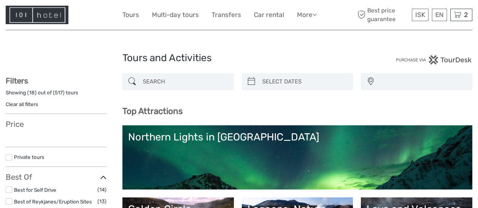
select select
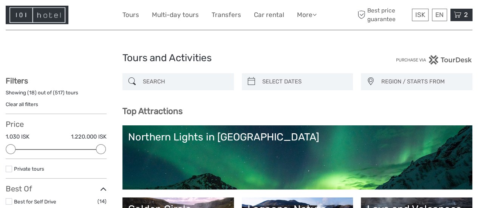
click at [455, 14] on icon at bounding box center [457, 14] width 8 height 9
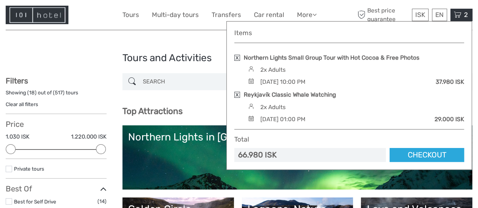
click at [55, 54] on div "Tours and Activities Tours and Activities" at bounding box center [239, 61] width 466 height 24
click at [74, 59] on div "Tours and Activities Tours and Activities" at bounding box center [239, 61] width 466 height 24
click at [460, 14] on icon at bounding box center [457, 14] width 8 height 9
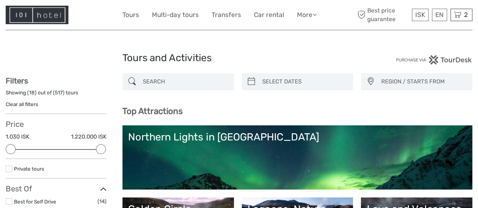
click at [159, 79] on input "search" at bounding box center [185, 81] width 90 height 13
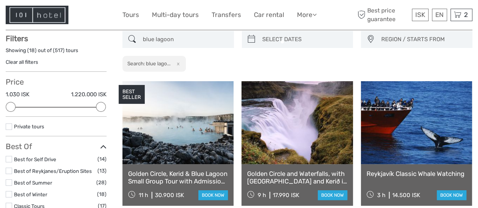
scroll to position [43, 0]
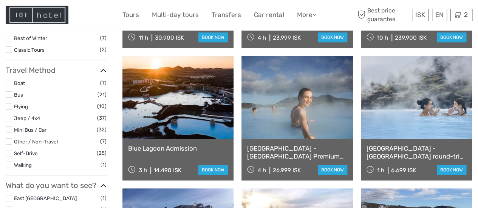
scroll to position [200, 0]
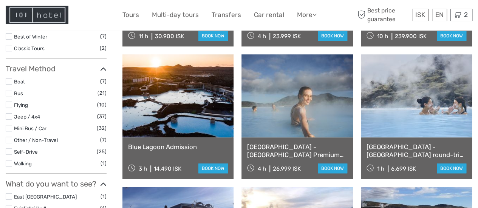
type input "blue lagoon"
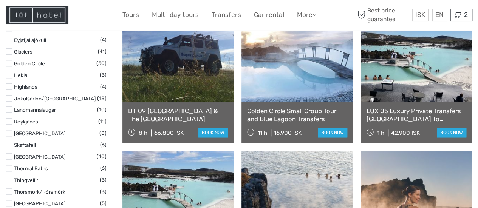
scroll to position [367, 0]
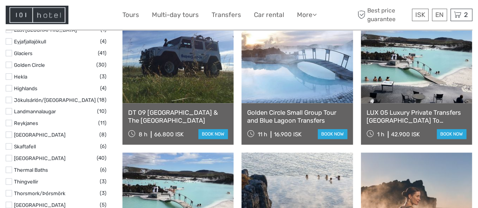
click at [305, 63] on link at bounding box center [296, 61] width 111 height 83
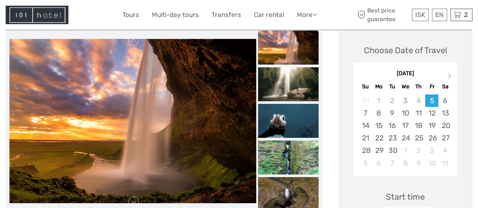
scroll to position [104, 0]
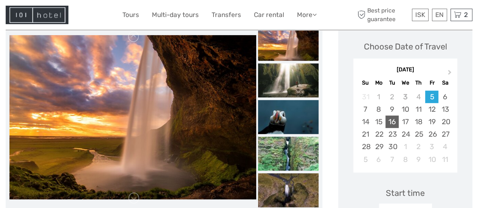
click at [392, 122] on div "16" at bounding box center [391, 122] width 13 height 12
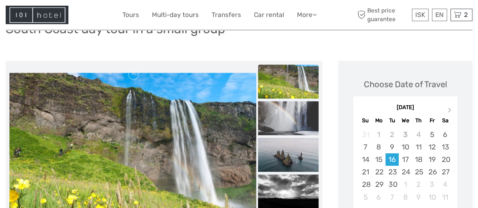
scroll to position [57, 0]
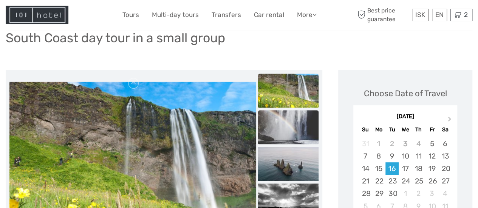
click at [279, 134] on img at bounding box center [288, 127] width 60 height 34
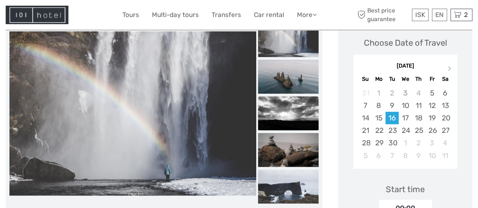
scroll to position [111, 0]
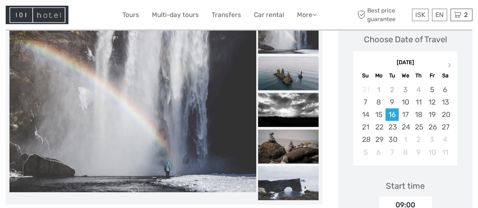
click at [295, 79] on img at bounding box center [288, 73] width 60 height 34
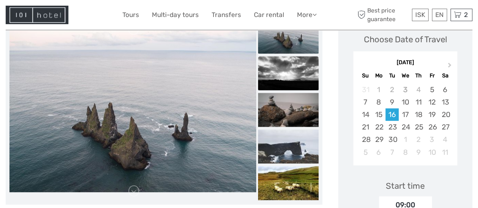
click at [294, 79] on img at bounding box center [288, 73] width 60 height 34
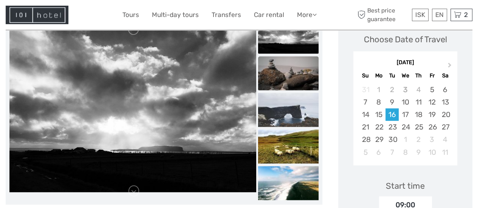
click at [294, 77] on img at bounding box center [288, 73] width 60 height 34
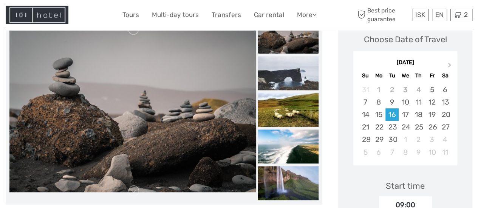
click at [294, 77] on img at bounding box center [288, 73] width 60 height 34
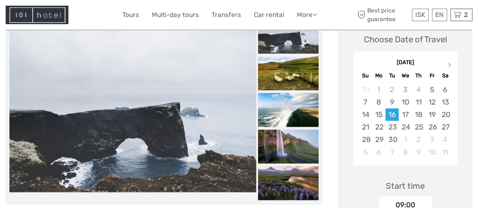
click at [294, 77] on img at bounding box center [288, 73] width 60 height 34
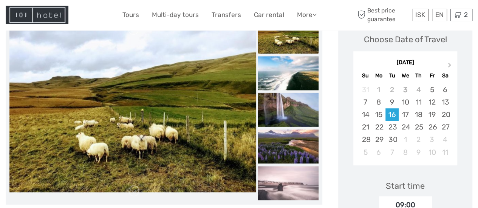
click at [294, 77] on img at bounding box center [288, 73] width 60 height 34
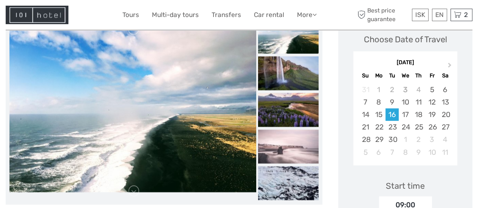
click at [294, 77] on img at bounding box center [288, 73] width 60 height 34
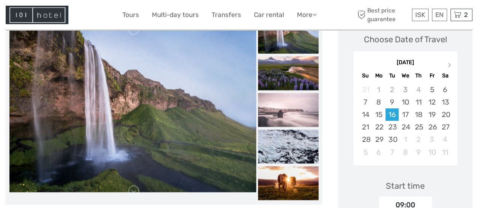
click at [294, 77] on img at bounding box center [288, 73] width 60 height 34
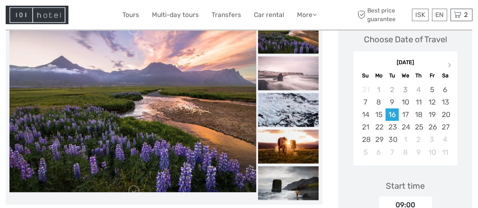
click at [294, 77] on img at bounding box center [288, 73] width 60 height 34
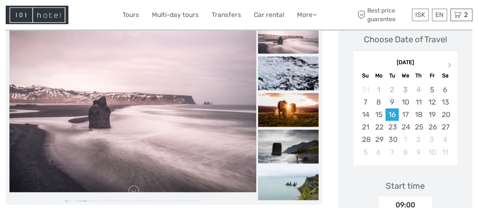
click at [294, 77] on img at bounding box center [288, 73] width 60 height 34
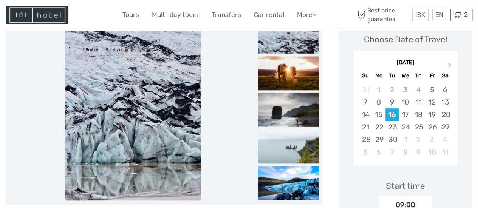
click at [294, 77] on img at bounding box center [288, 73] width 60 height 34
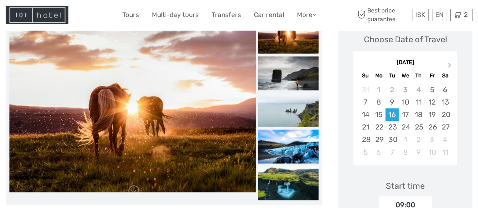
click at [294, 77] on img at bounding box center [288, 73] width 60 height 34
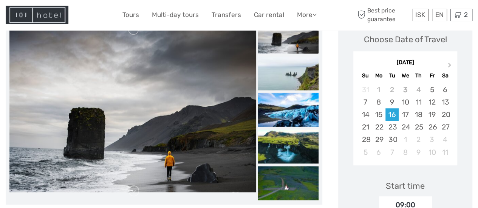
click at [294, 77] on img at bounding box center [288, 73] width 60 height 34
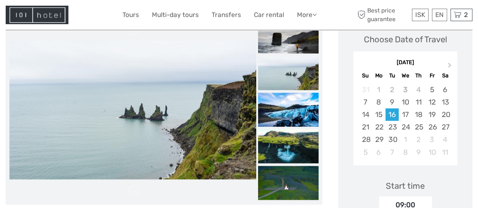
click at [294, 77] on img at bounding box center [288, 73] width 60 height 34
click at [303, 106] on img at bounding box center [288, 109] width 60 height 34
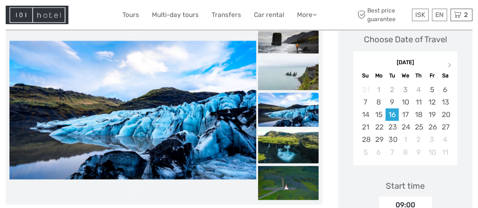
click at [293, 142] on img at bounding box center [288, 146] width 60 height 34
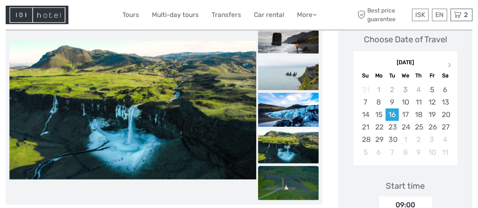
click at [294, 184] on img at bounding box center [288, 183] width 60 height 34
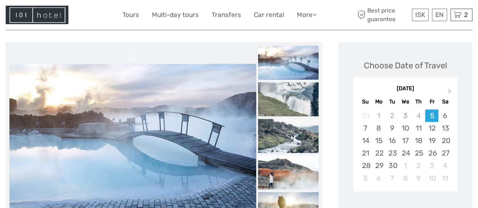
scroll to position [89, 0]
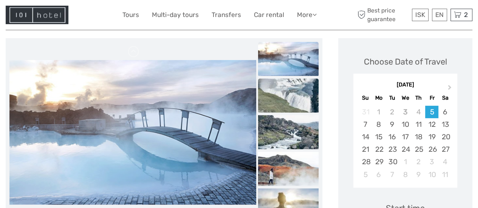
click at [293, 94] on img at bounding box center [288, 96] width 60 height 34
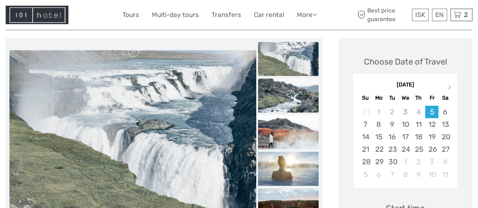
click at [285, 94] on img at bounding box center [288, 96] width 60 height 34
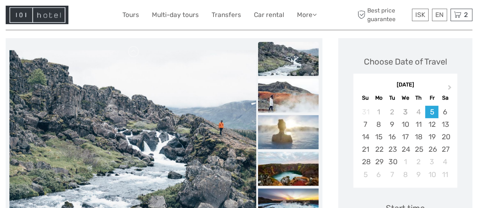
click at [287, 94] on img at bounding box center [288, 96] width 60 height 34
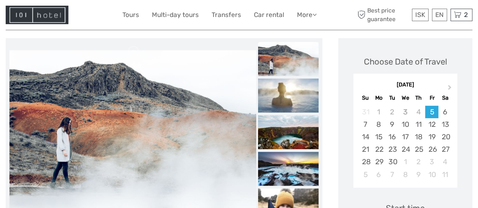
click at [287, 94] on img at bounding box center [288, 96] width 60 height 34
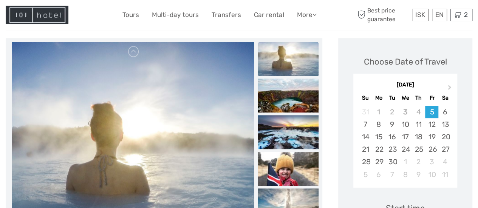
click at [287, 94] on img at bounding box center [288, 96] width 60 height 34
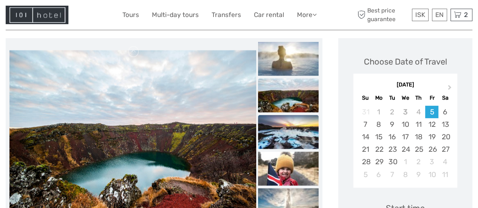
click at [290, 128] on img at bounding box center [288, 132] width 60 height 34
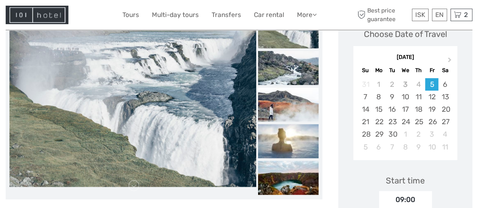
scroll to position [131, 0]
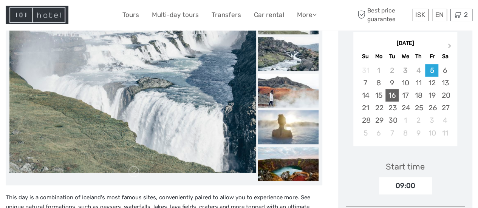
click at [393, 95] on div "16" at bounding box center [391, 95] width 13 height 12
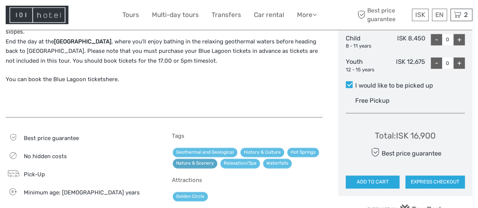
scroll to position [378, 0]
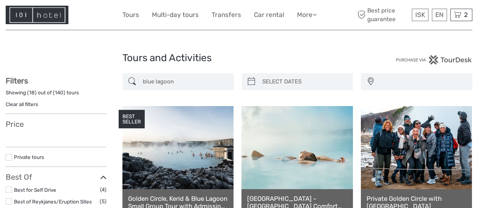
select select
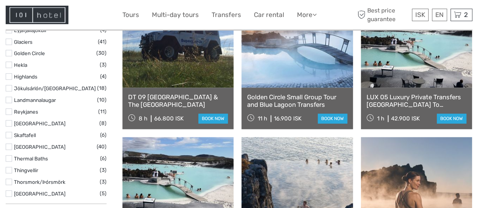
scroll to position [367, 0]
select select
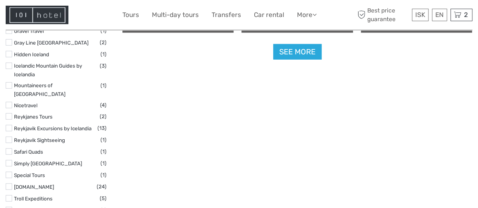
scroll to position [880, 0]
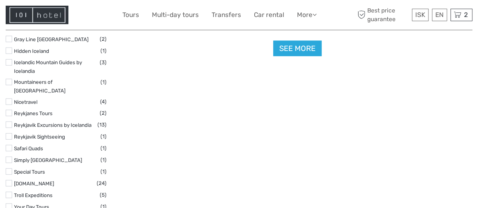
click at [298, 49] on link "See more" at bounding box center [297, 48] width 48 height 15
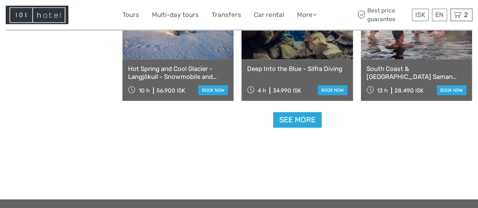
scroll to position [1634, 0]
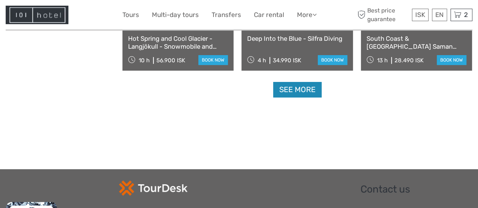
click at [297, 91] on link "See more" at bounding box center [297, 89] width 48 height 15
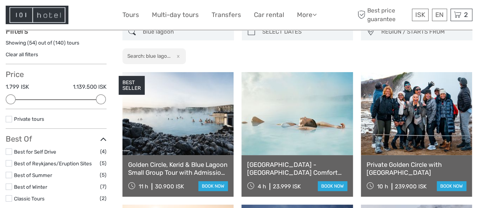
scroll to position [0, 0]
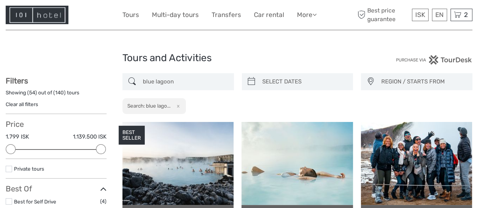
click at [181, 105] on button "x" at bounding box center [176, 106] width 10 height 8
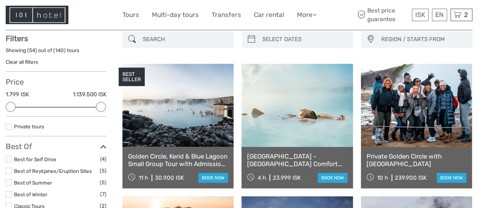
scroll to position [43, 0]
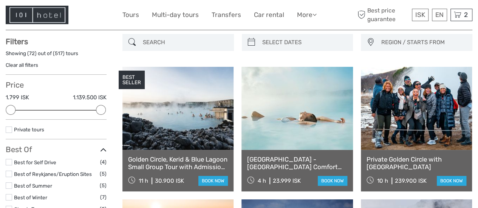
scroll to position [34, 0]
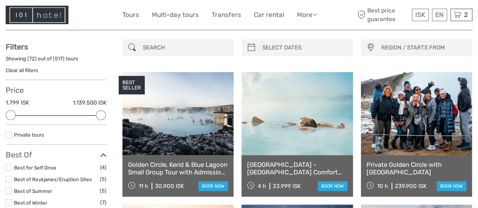
type input "03/09/2025"
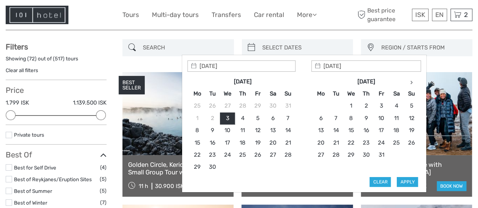
click at [293, 49] on input "search" at bounding box center [304, 47] width 90 height 13
type input "14/09/2025"
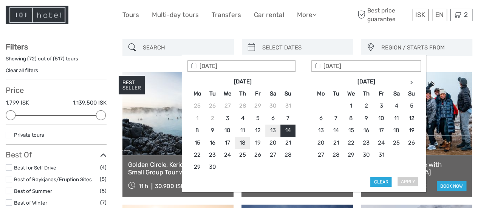
type input "18/09/2025"
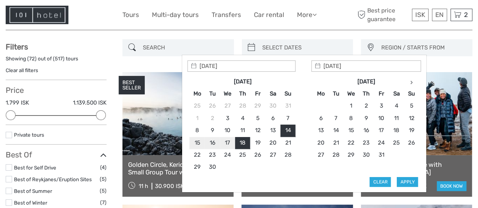
type input "14/09/2025"
click at [404, 181] on button "Apply" at bounding box center [406, 182] width 21 height 10
type input "14/09/2025 - 18/09/2025"
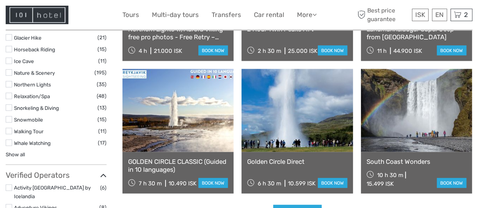
scroll to position [712, 0]
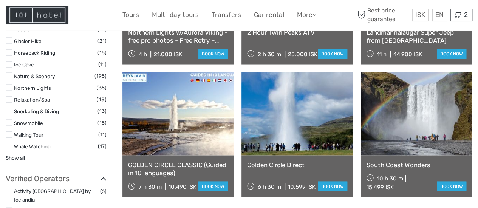
click at [16, 154] on link "Show all" at bounding box center [15, 157] width 19 height 6
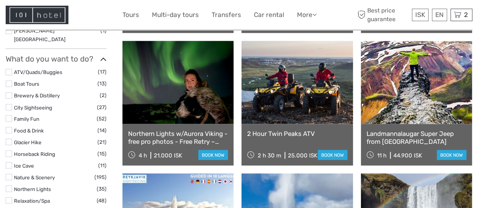
scroll to position [612, 0]
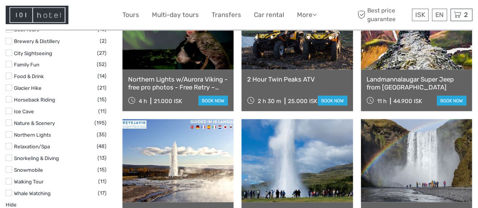
click at [9, 143] on label at bounding box center [9, 146] width 6 height 6
click at [0, 0] on input "checkbox" at bounding box center [0, 0] width 0 height 0
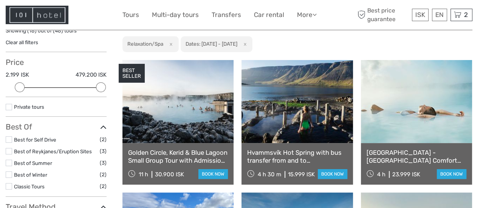
scroll to position [71, 0]
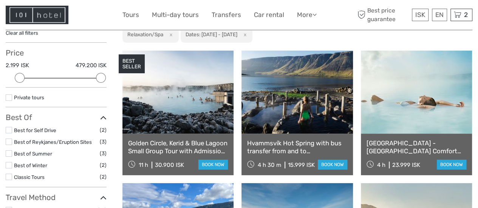
click at [174, 149] on link "Golden Circle, Kerid & Blue Lagoon Small Group Tour with Admission Ticket" at bounding box center [178, 146] width 100 height 15
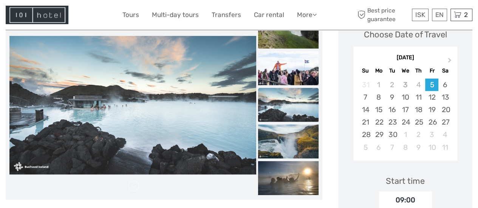
scroll to position [121, 0]
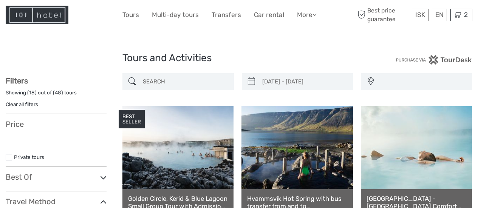
select select
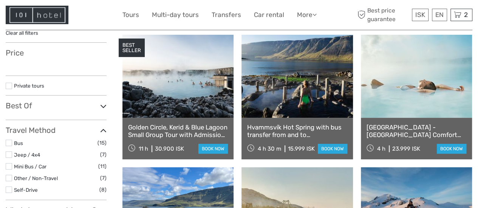
type input "13/09/2025 - 17/09/2025"
select select
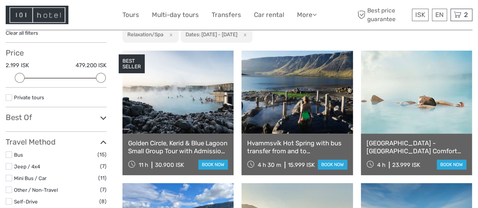
scroll to position [0, 0]
click at [387, 144] on link "Reykjavík - Blue Lagoon Comfort including admission" at bounding box center [416, 146] width 100 height 15
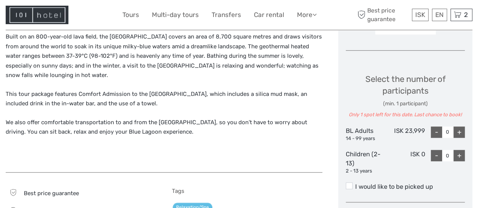
scroll to position [301, 0]
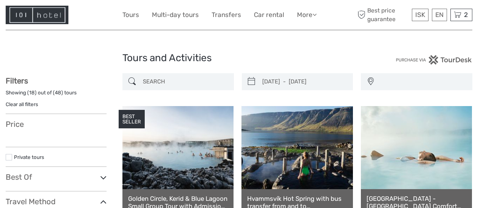
select select
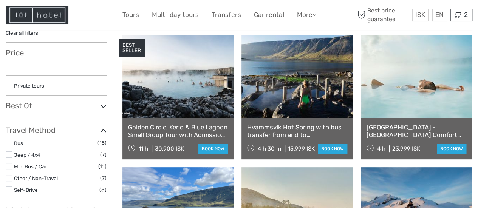
select select
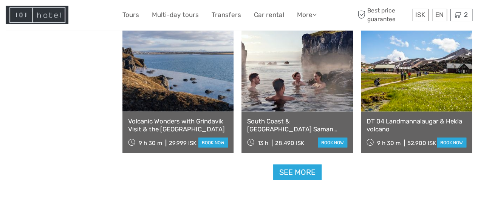
scroll to position [757, 0]
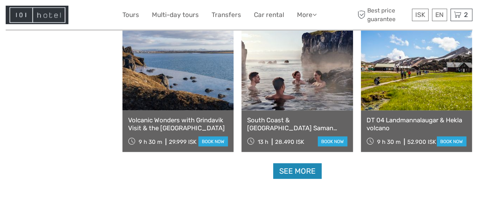
click at [288, 170] on link "See more" at bounding box center [297, 170] width 48 height 15
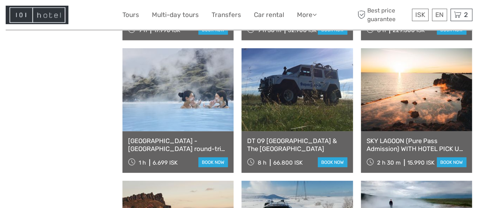
scroll to position [1002, 0]
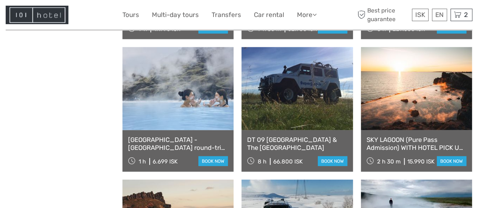
click at [175, 96] on link at bounding box center [177, 88] width 111 height 83
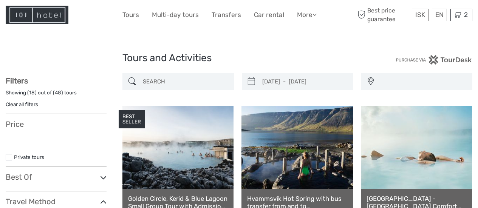
select select
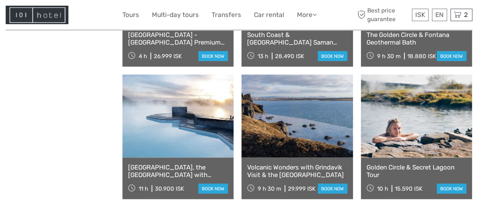
type input "12/09/2025 - 16/09/2025"
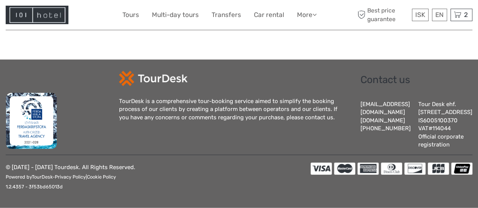
select select
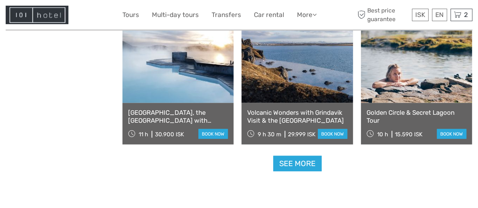
scroll to position [832, 0]
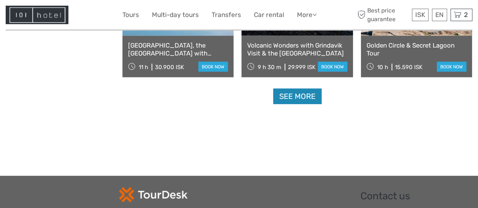
click at [295, 94] on link "See more" at bounding box center [297, 96] width 48 height 15
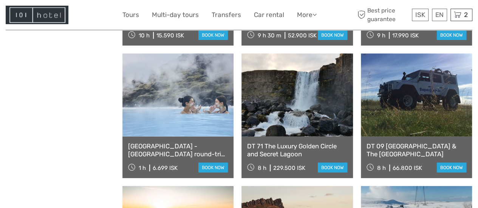
scroll to position [990, 0]
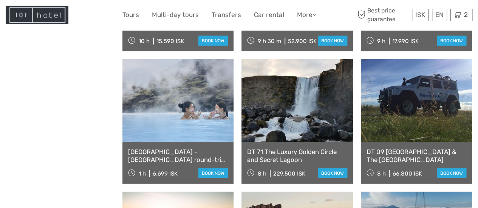
click at [405, 130] on link at bounding box center [416, 100] width 111 height 83
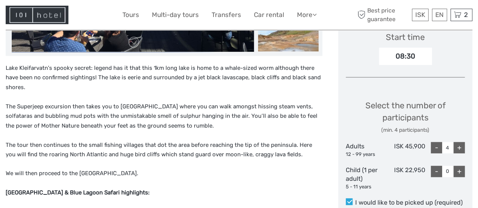
scroll to position [260, 0]
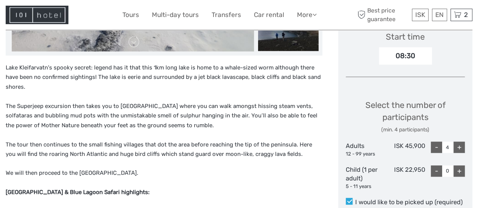
click at [436, 146] on div "-" at bounding box center [435, 147] width 11 height 11
type input "2"
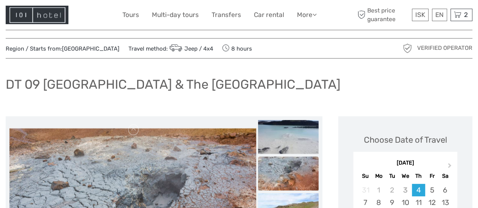
scroll to position [0, 0]
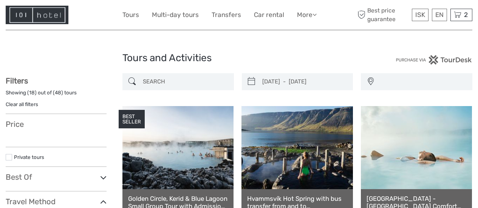
select select
type input "11/09/2025 - 15/09/2025"
select select
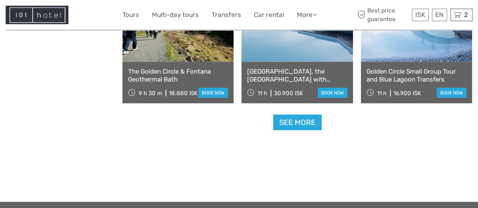
scroll to position [827, 0]
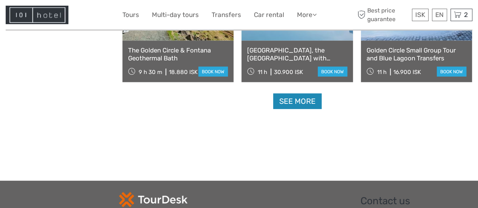
click at [309, 103] on link "See more" at bounding box center [297, 101] width 48 height 15
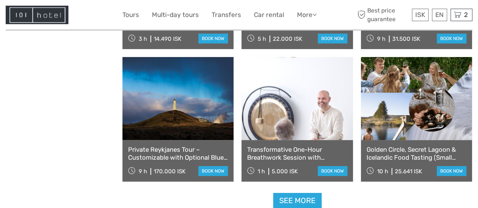
scroll to position [1548, 0]
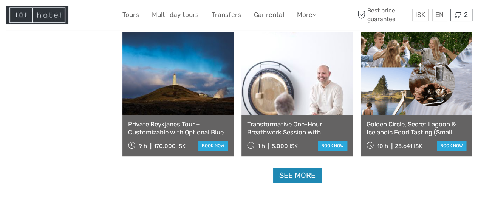
click at [297, 175] on link "See more" at bounding box center [297, 175] width 48 height 15
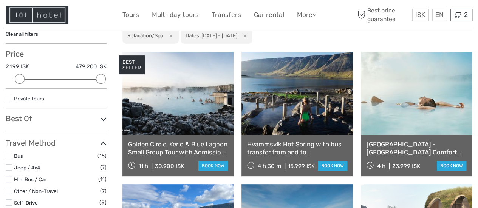
scroll to position [70, 0]
click at [191, 122] on link at bounding box center [177, 93] width 111 height 83
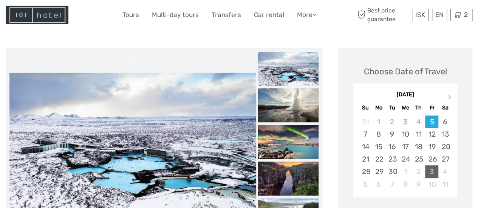
scroll to position [111, 0]
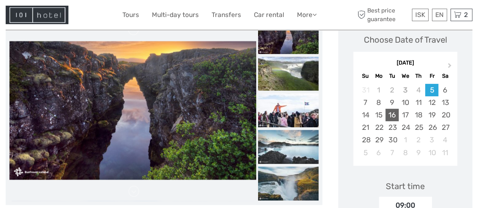
click at [393, 115] on div "16" at bounding box center [391, 115] width 13 height 12
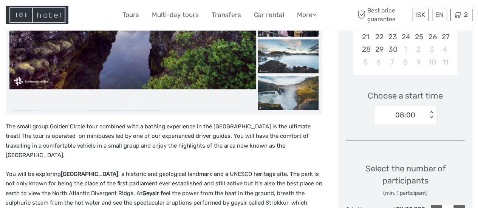
scroll to position [203, 0]
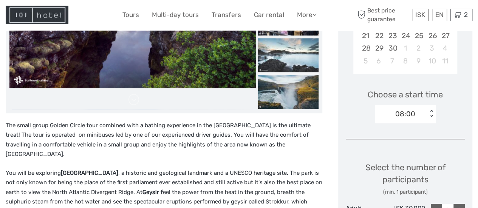
click at [432, 114] on div "< >" at bounding box center [431, 114] width 6 height 8
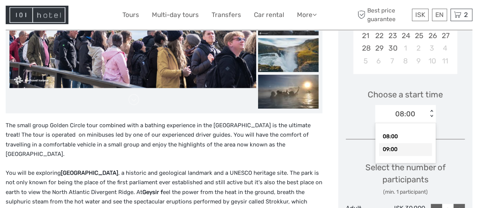
click at [398, 149] on div "09:00" at bounding box center [405, 149] width 53 height 13
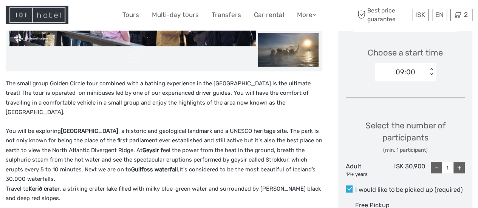
scroll to position [245, 0]
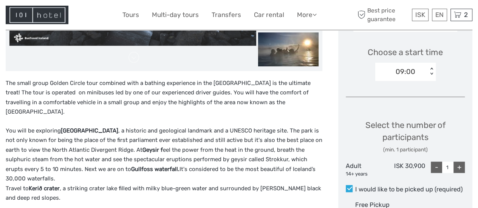
click at [430, 72] on div "< >" at bounding box center [431, 72] width 6 height 8
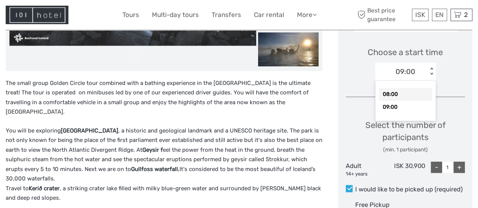
click at [392, 97] on div "08:00" at bounding box center [405, 94] width 53 height 13
click at [430, 74] on div "< >" at bounding box center [431, 72] width 6 height 8
click at [396, 108] on div "09:00" at bounding box center [405, 107] width 53 height 13
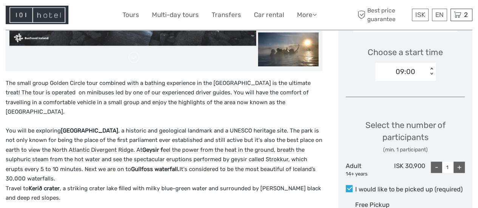
click at [459, 166] on div "+" at bounding box center [458, 167] width 11 height 11
type input "2"
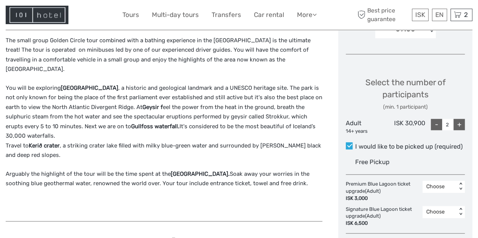
scroll to position [281, 0]
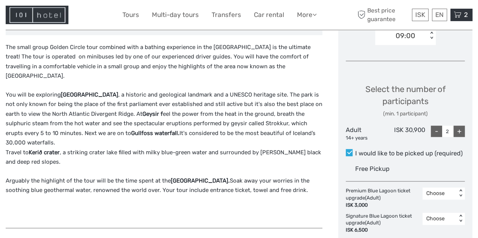
click at [454, 17] on icon at bounding box center [457, 14] width 8 height 9
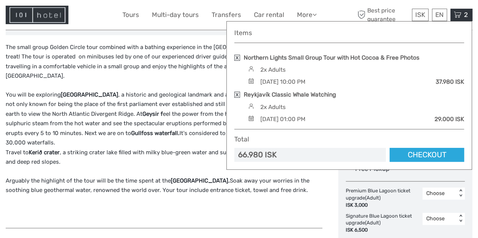
click at [102, 12] on div at bounding box center [64, 15] width 117 height 18
click at [110, 15] on div at bounding box center [64, 15] width 117 height 18
click at [463, 14] on span "2" at bounding box center [465, 15] width 6 height 8
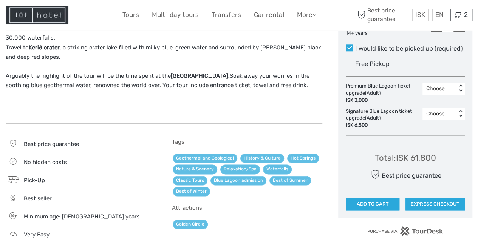
scroll to position [398, 0]
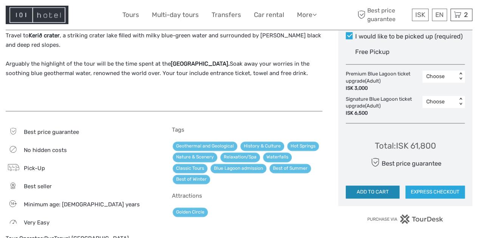
click at [382, 190] on button "ADD TO CART" at bounding box center [372, 192] width 54 height 13
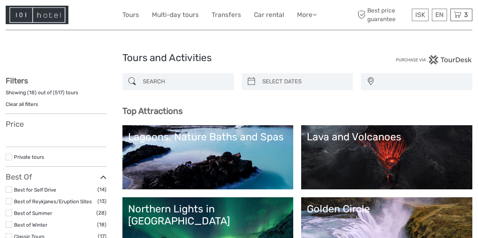
select select
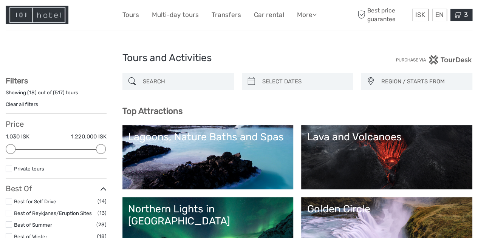
click at [459, 18] on icon at bounding box center [457, 14] width 8 height 9
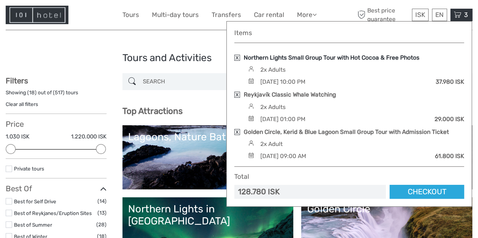
click at [306, 58] on link "Northern Lights Small Group Tour with Hot Cocoa & Free Photos" at bounding box center [331, 58] width 176 height 8
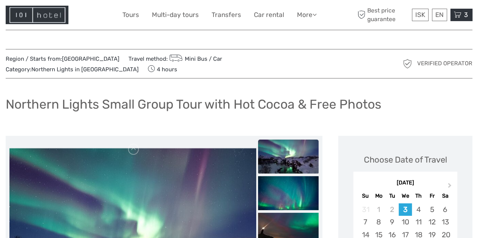
click at [465, 16] on span "3" at bounding box center [465, 15] width 6 height 8
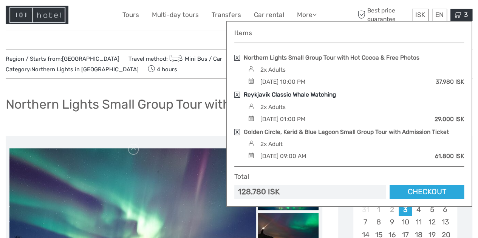
click at [292, 95] on link "Reykjavík Classic Whale Watching" at bounding box center [289, 95] width 92 height 8
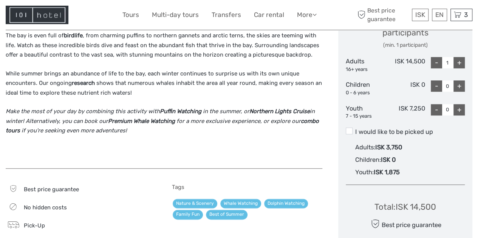
scroll to position [348, 0]
